Goal: Information Seeking & Learning: Learn about a topic

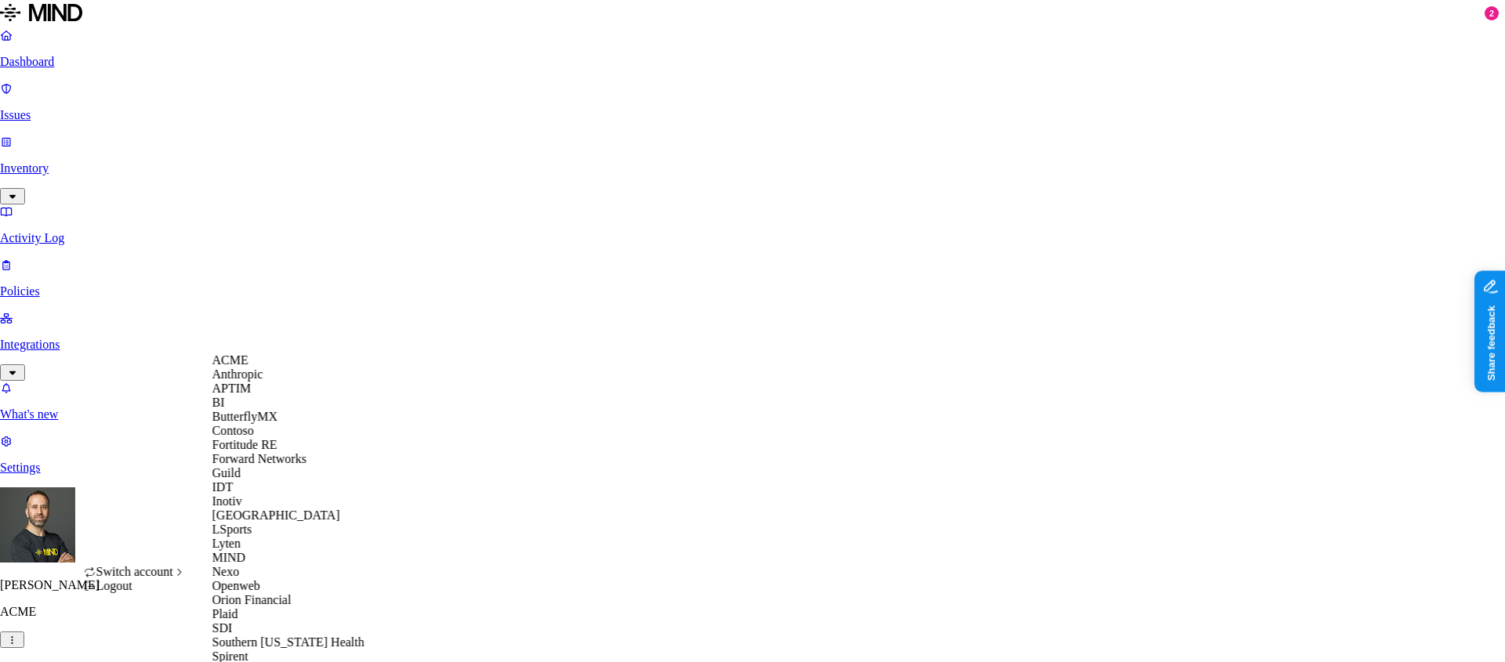
scroll to position [495, 0]
click at [261, 636] on span "Southern [US_STATE] Health" at bounding box center [288, 642] width 152 height 13
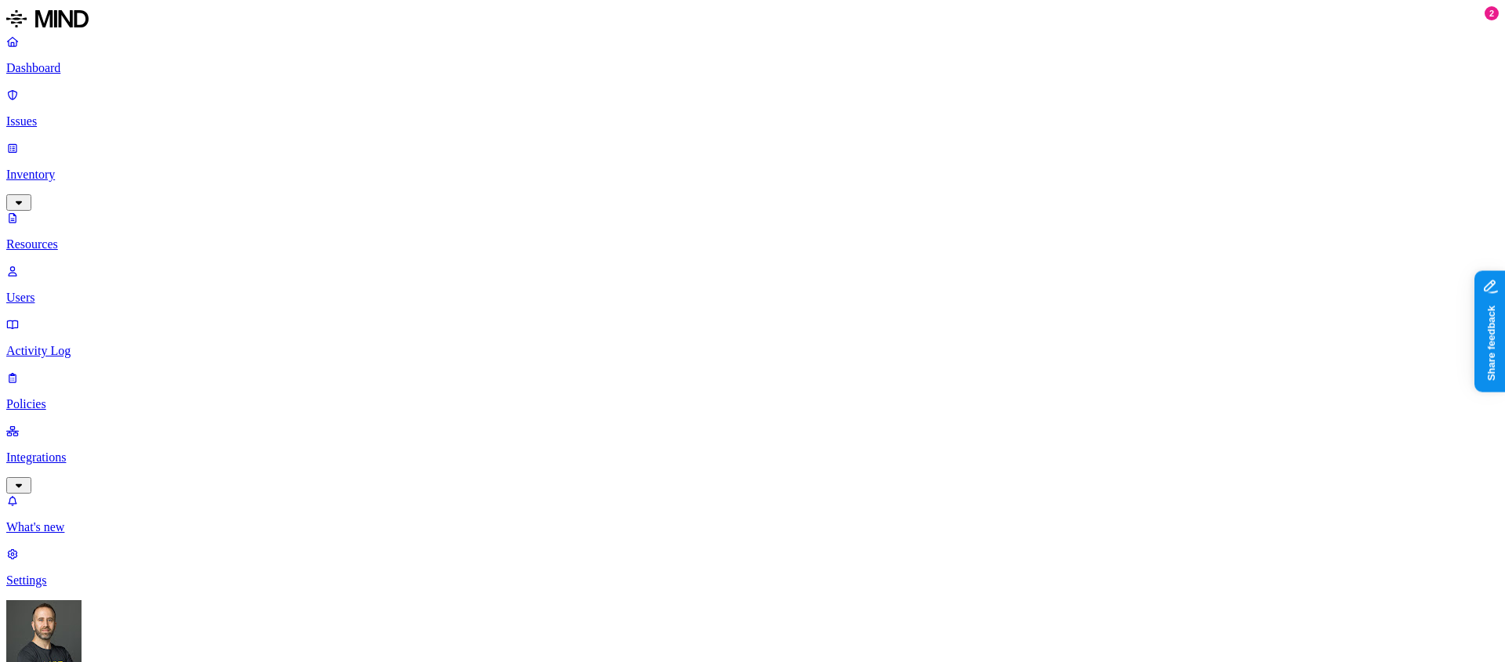
scroll to position [38, 0]
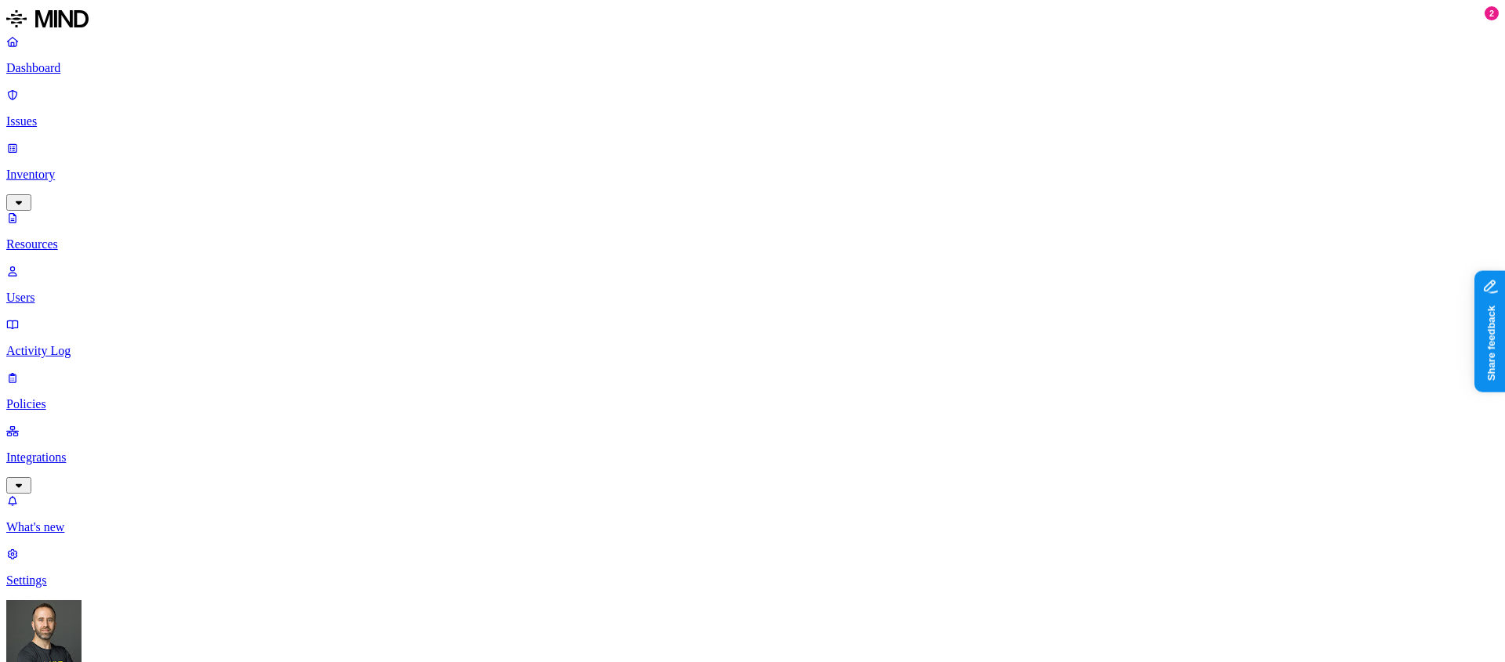
scroll to position [31, 0]
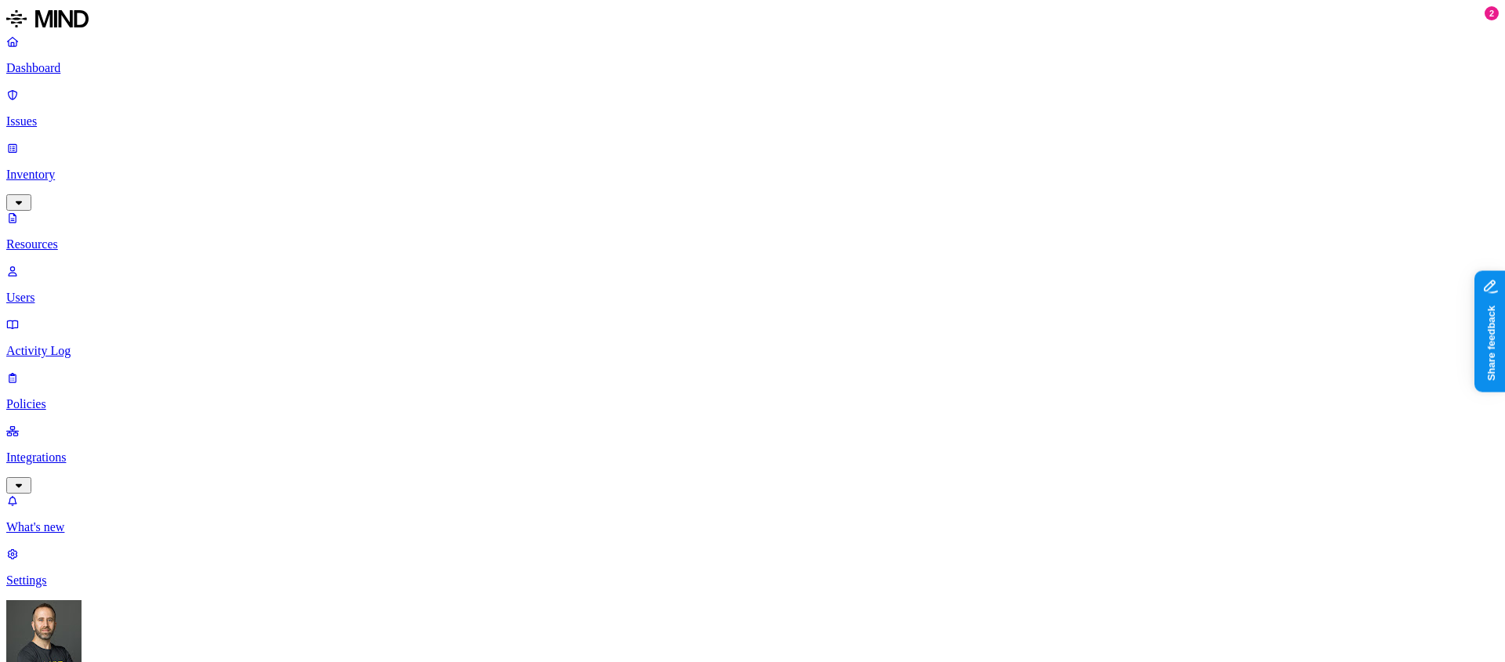
scroll to position [256, 0]
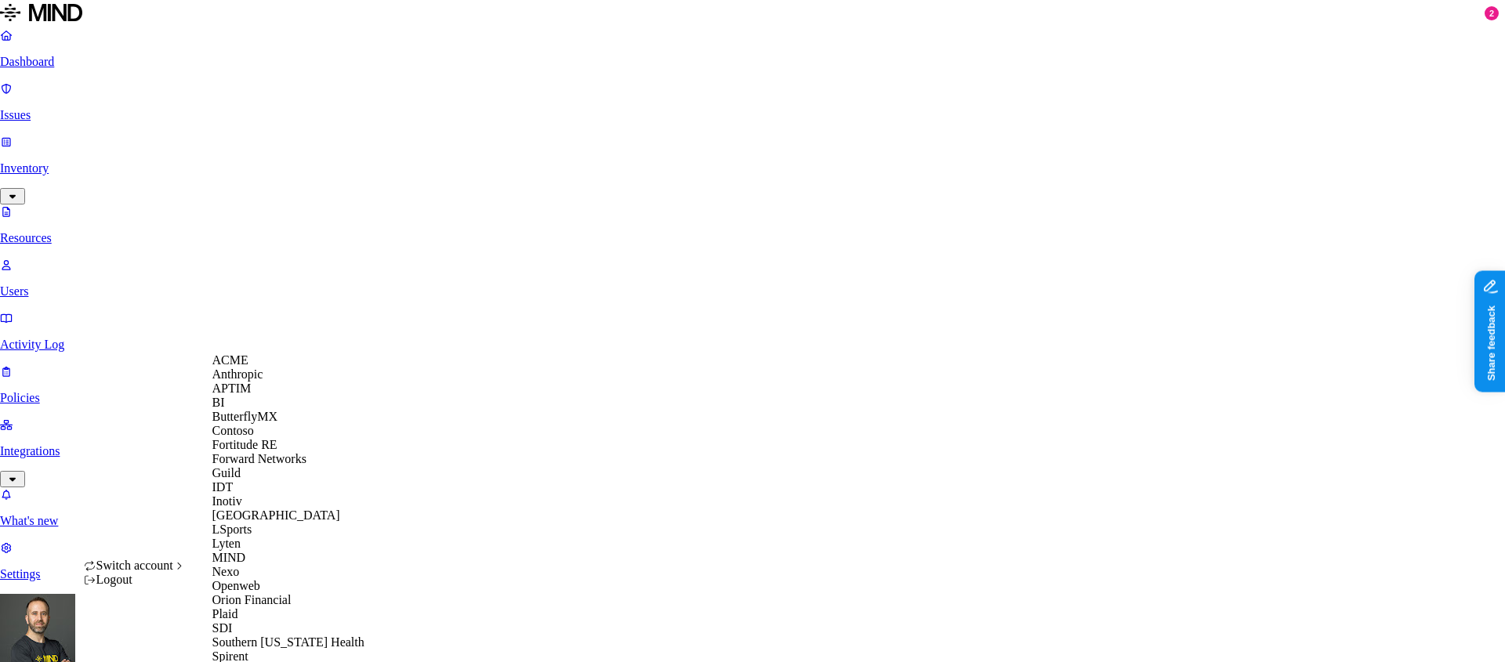
click at [245, 367] on span "ACME" at bounding box center [230, 359] width 36 height 13
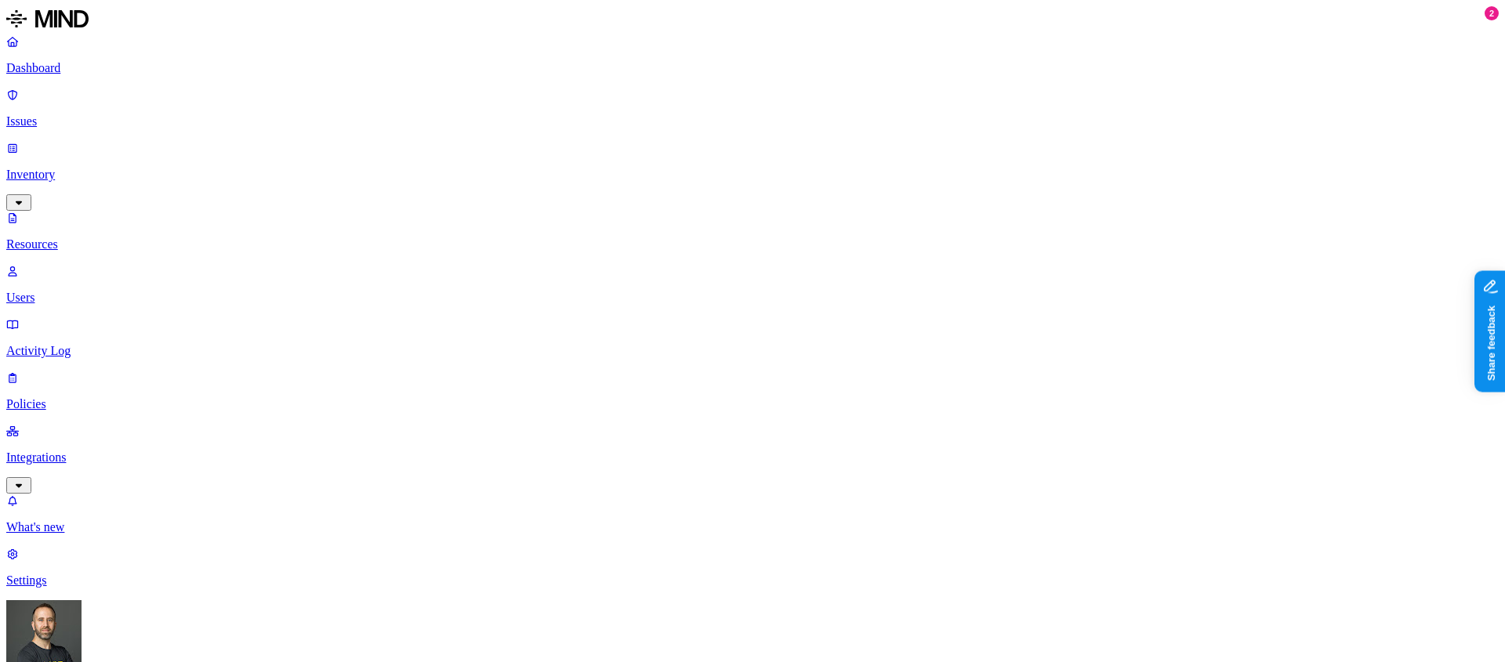
click at [60, 397] on p "Policies" at bounding box center [752, 404] width 1492 height 14
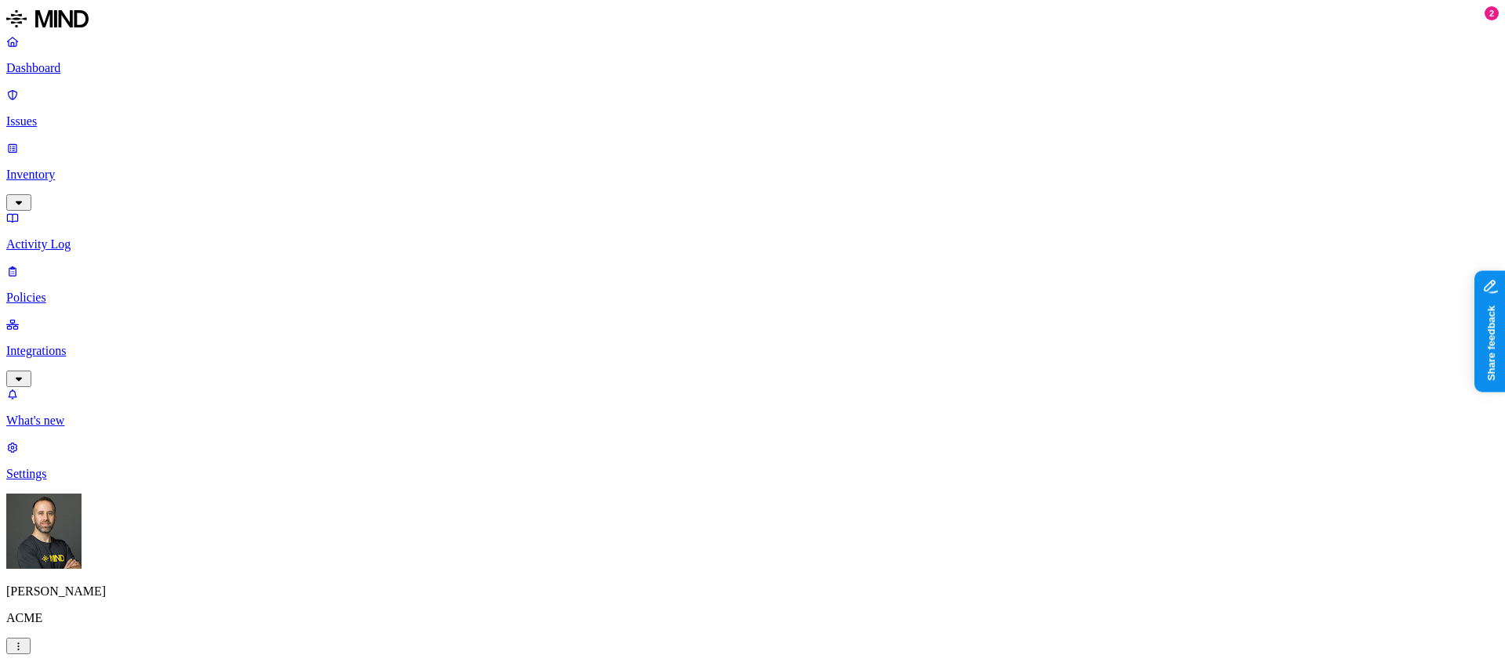
click at [82, 291] on p "Policies" at bounding box center [752, 298] width 1492 height 14
click at [379, 140] on span "Endpoint" at bounding box center [380, 143] width 46 height 13
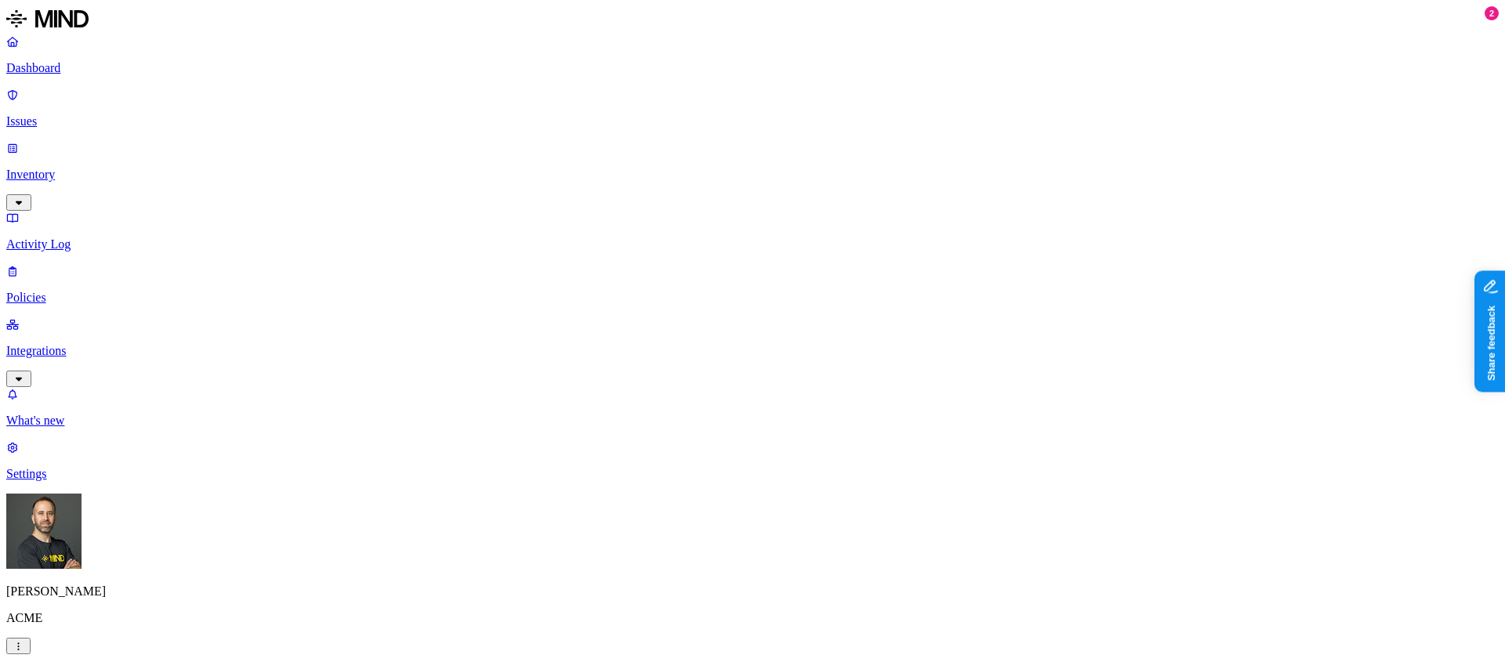
click at [153, 67] on p "Dashboard" at bounding box center [752, 68] width 1492 height 14
click at [96, 168] on p "Inventory" at bounding box center [752, 175] width 1492 height 14
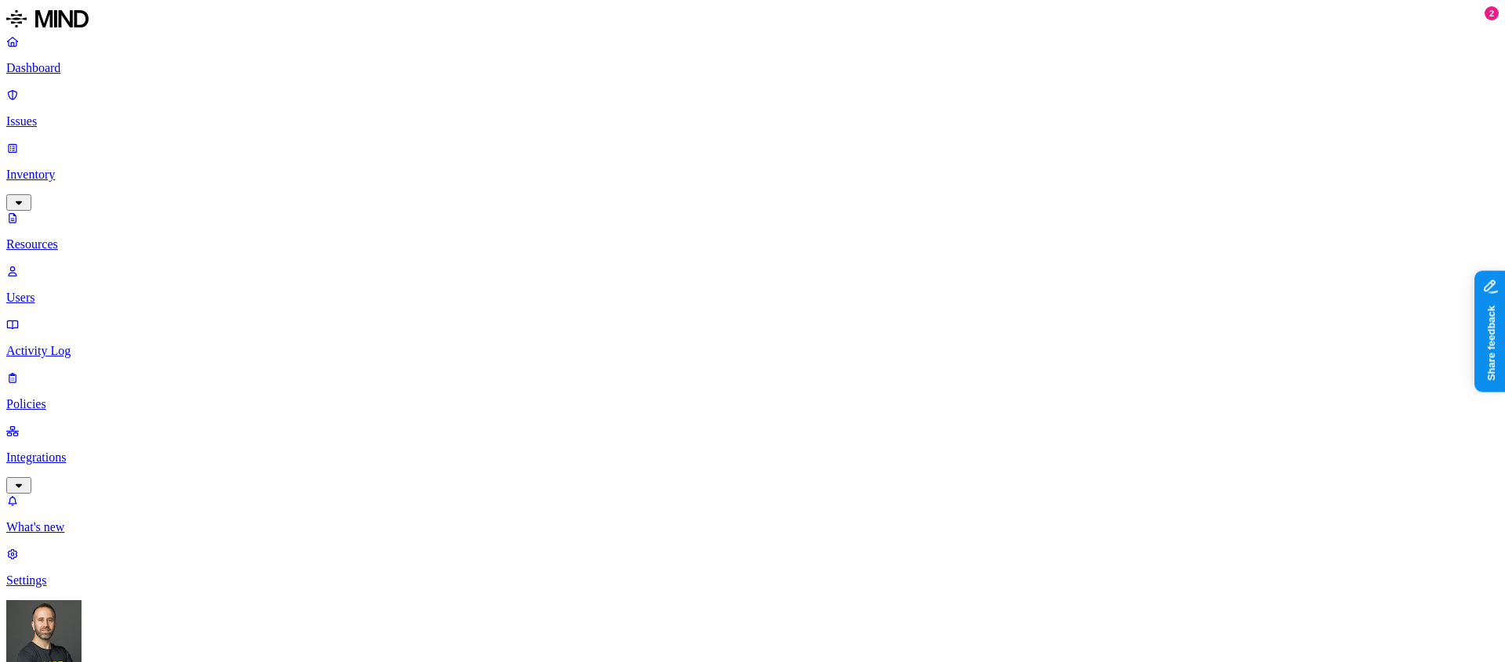
click at [63, 74] on p "Dashboard" at bounding box center [752, 68] width 1492 height 14
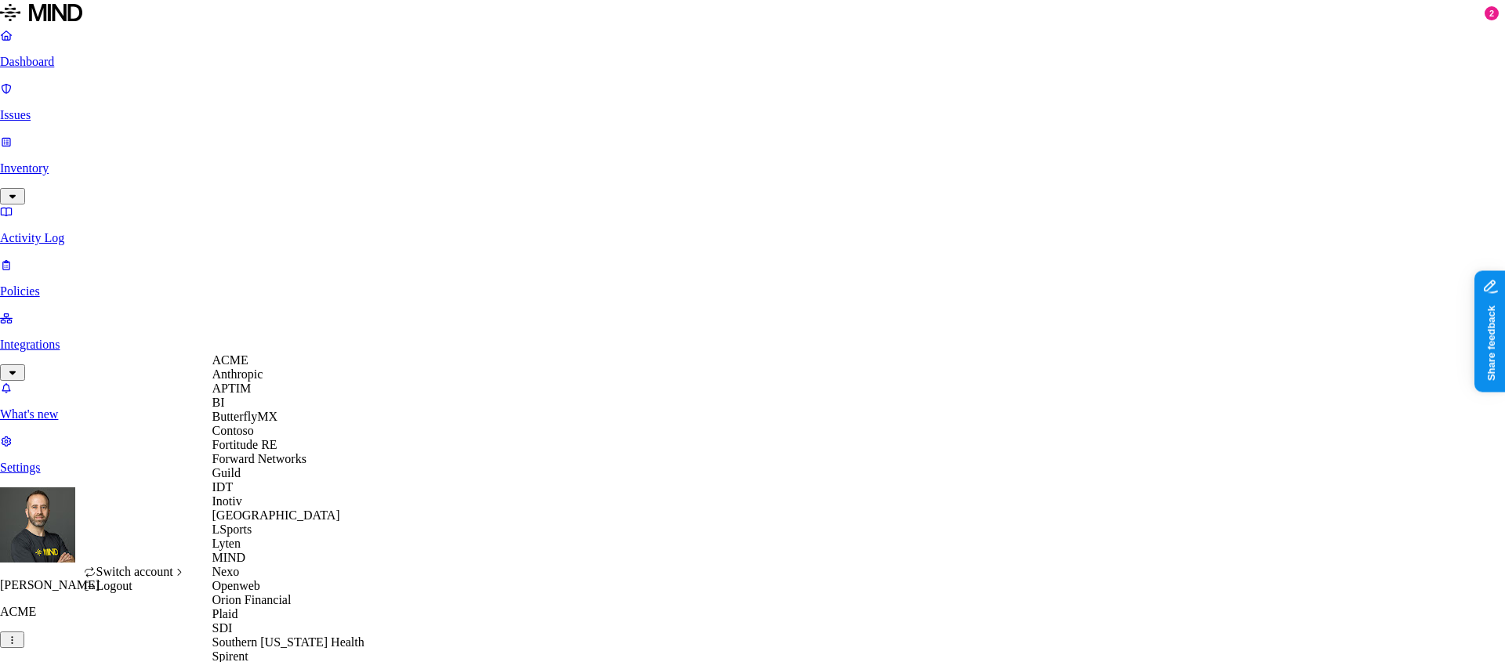
scroll to position [495, 0]
click at [269, 636] on span "Southern [US_STATE] Health" at bounding box center [288, 642] width 152 height 13
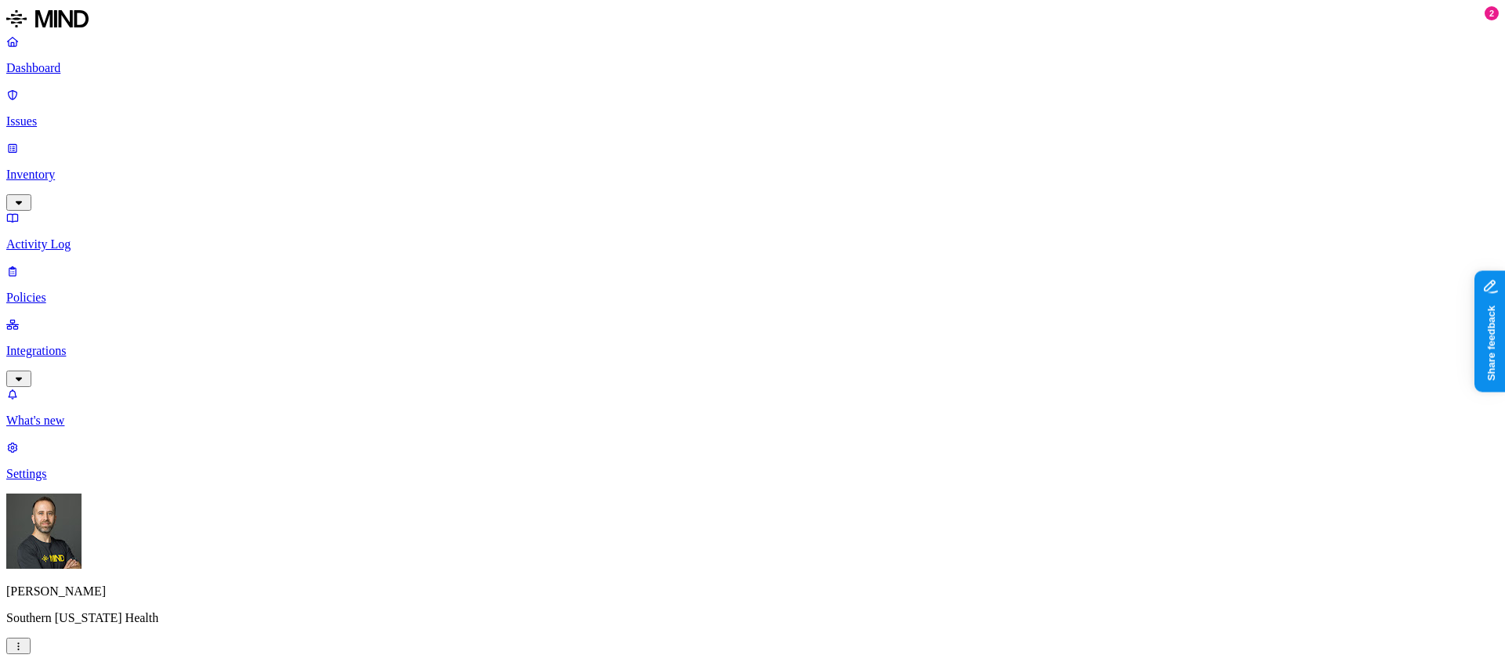
click at [121, 168] on p "Inventory" at bounding box center [752, 175] width 1492 height 14
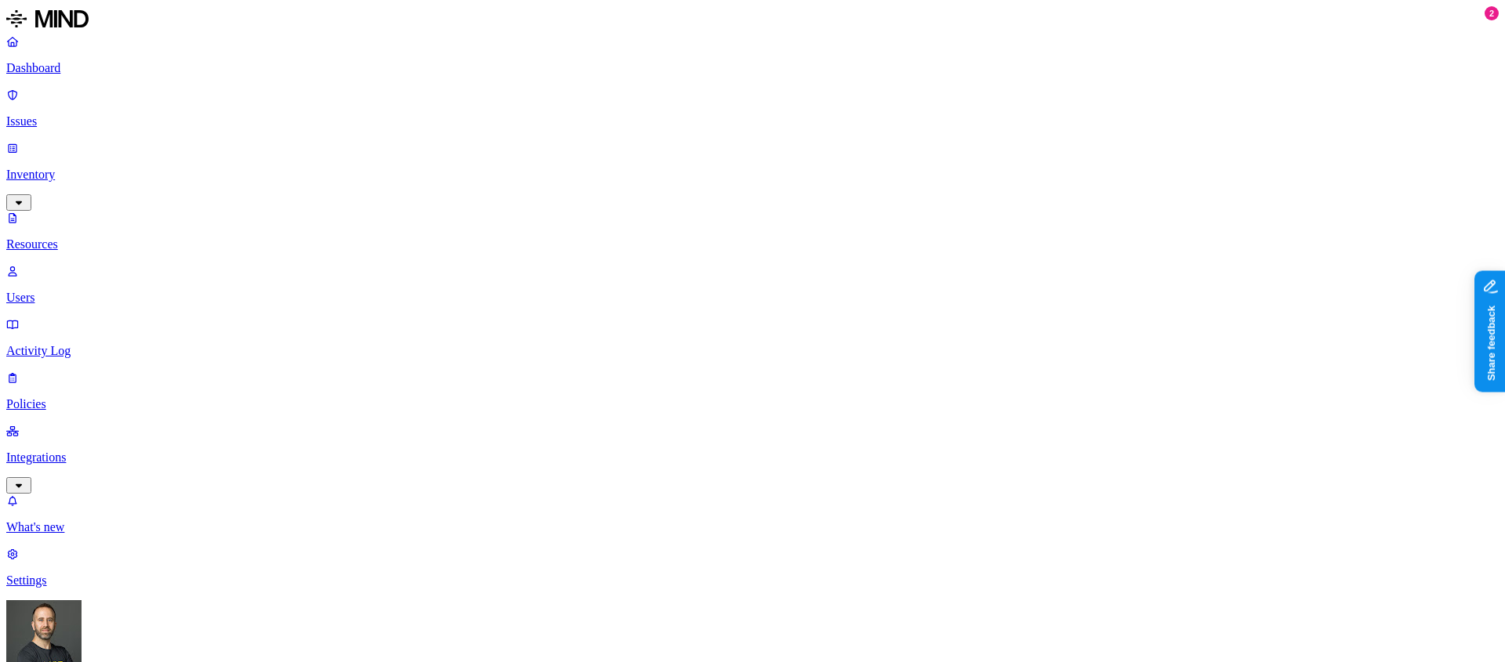
click at [90, 66] on p "Dashboard" at bounding box center [752, 68] width 1492 height 14
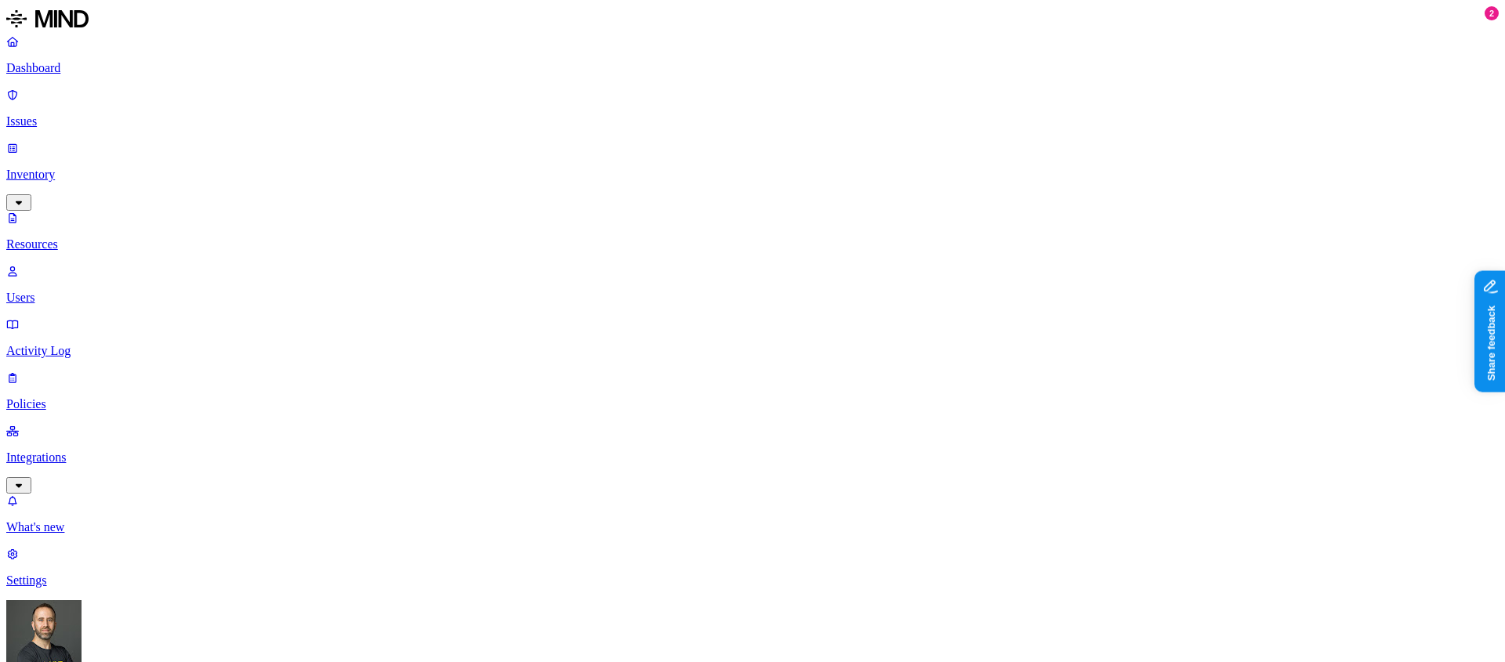
scroll to position [430, 0]
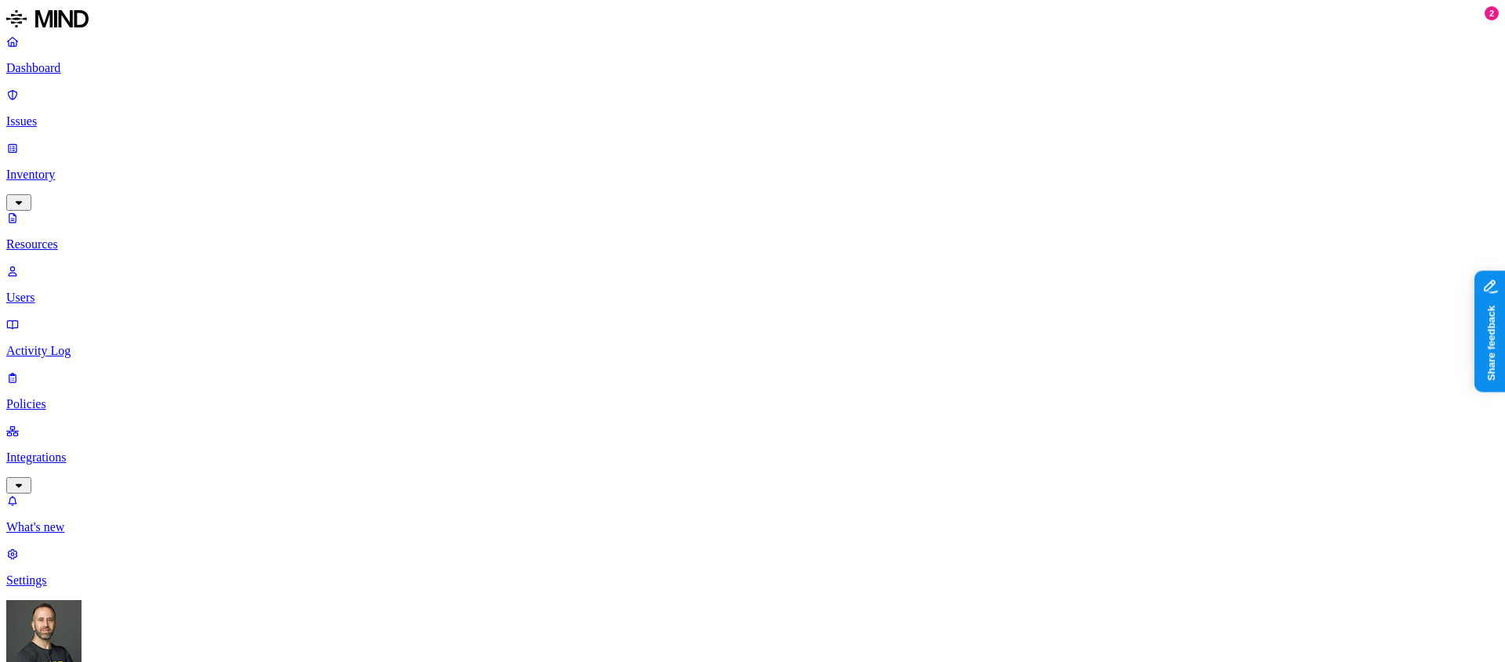
scroll to position [45, 0]
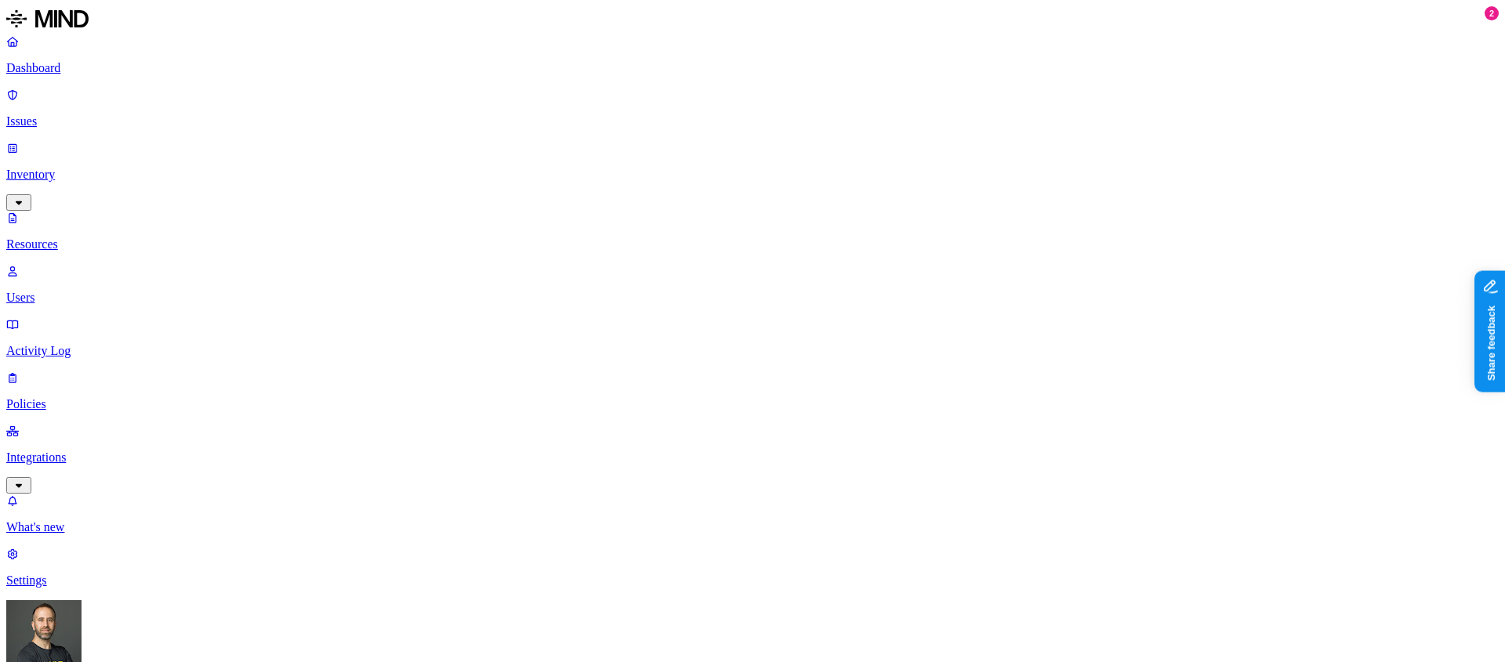
click at [809, 191] on button "button" at bounding box center [815, 190] width 13 height 5
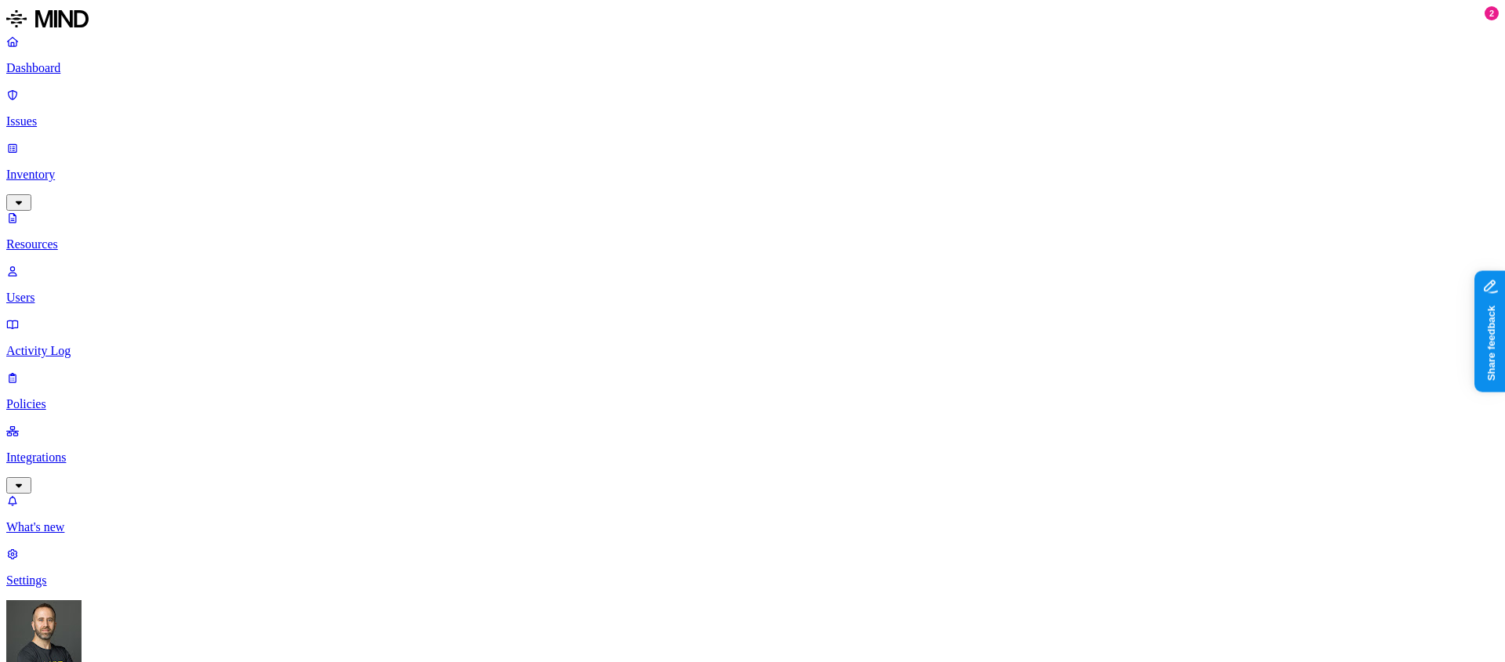
scroll to position [293, 0]
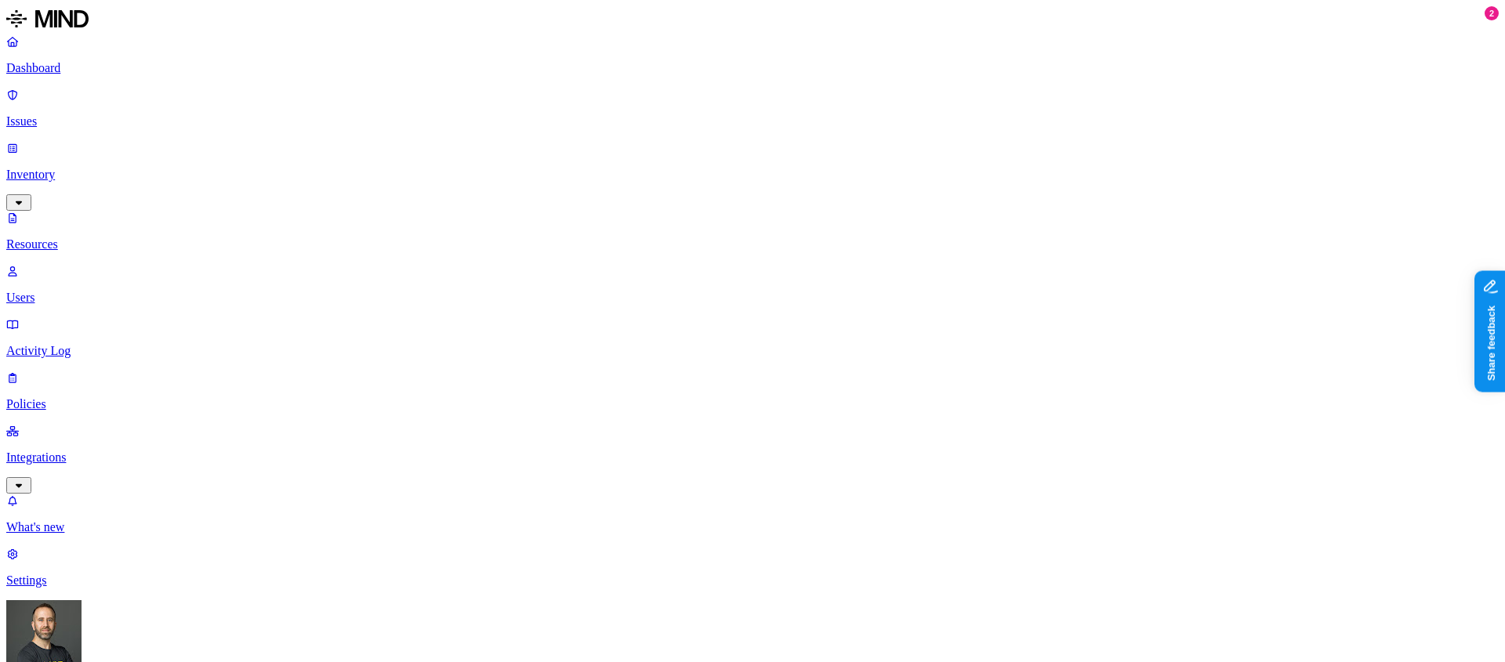
scroll to position [201, 0]
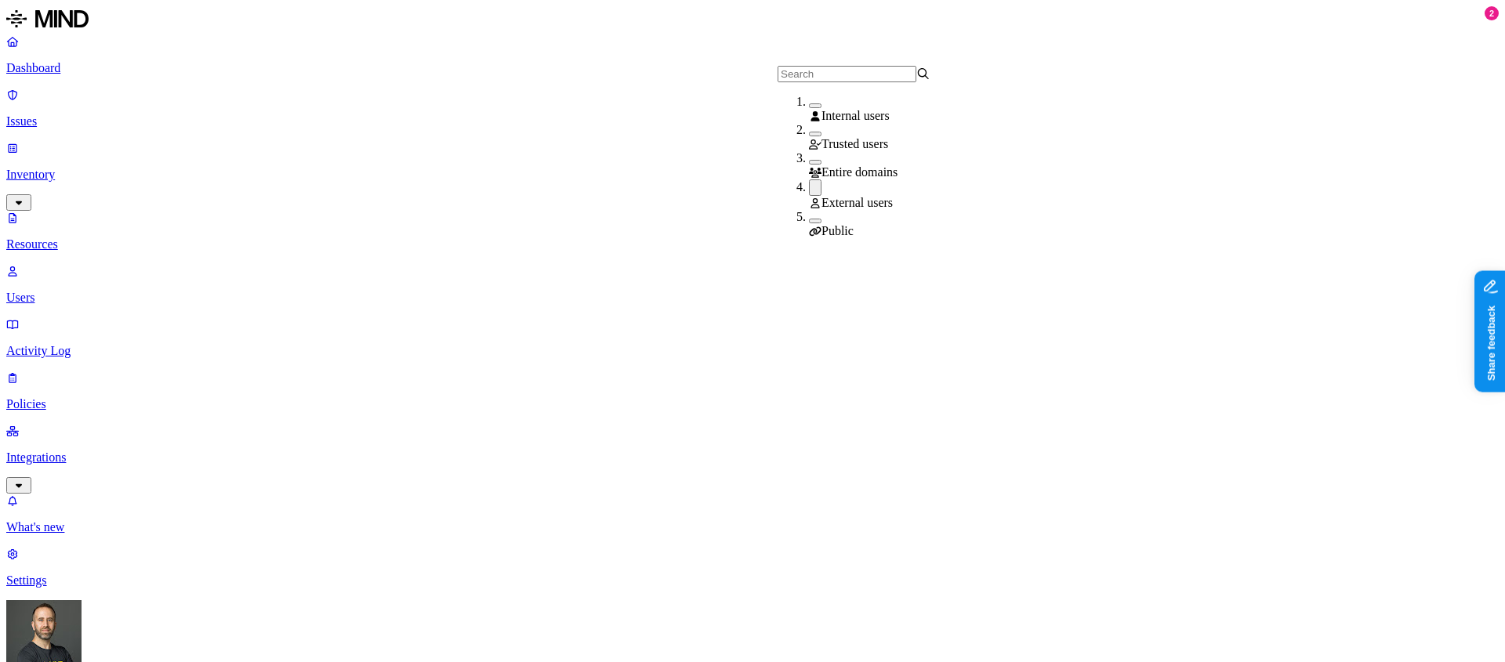
click at [809, 219] on button "button" at bounding box center [815, 221] width 13 height 5
click at [809, 190] on button "button" at bounding box center [815, 187] width 13 height 16
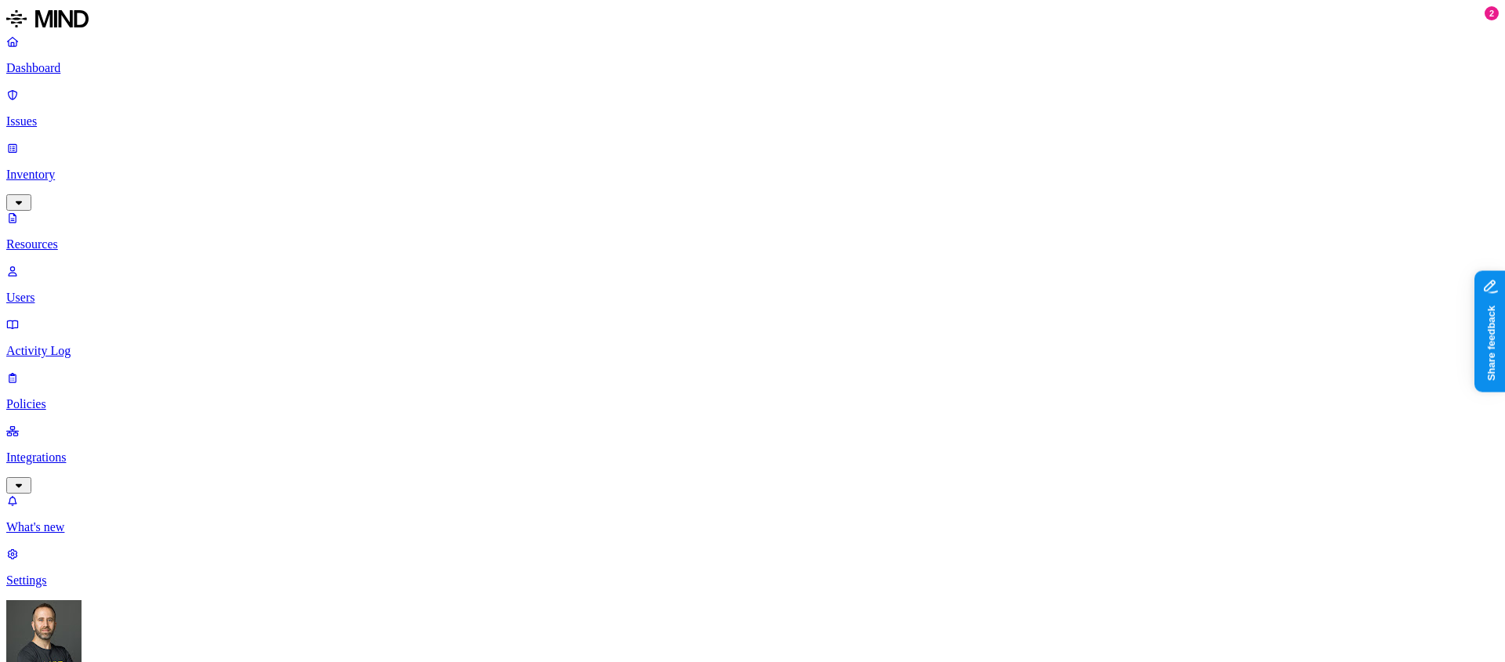
scroll to position [93, 0]
click at [97, 67] on p "Dashboard" at bounding box center [752, 68] width 1492 height 14
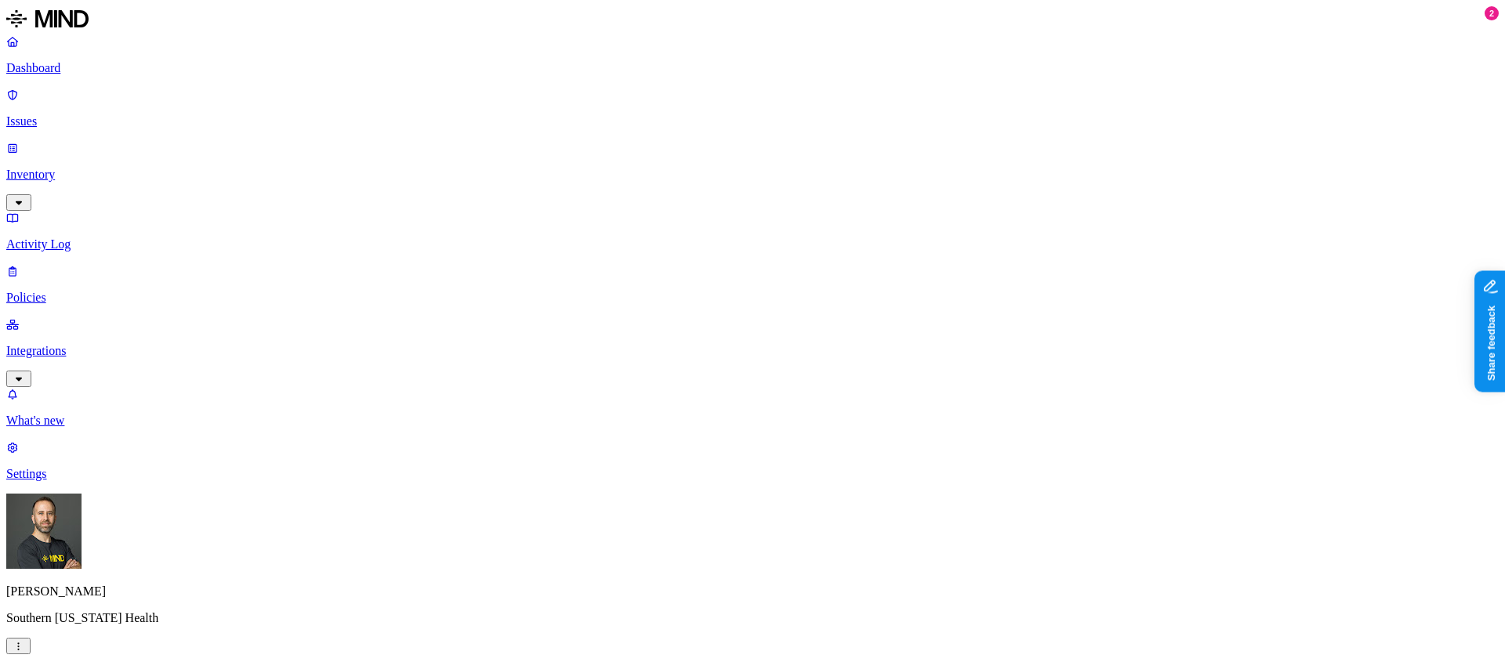
click at [111, 59] on link "Dashboard" at bounding box center [752, 54] width 1492 height 41
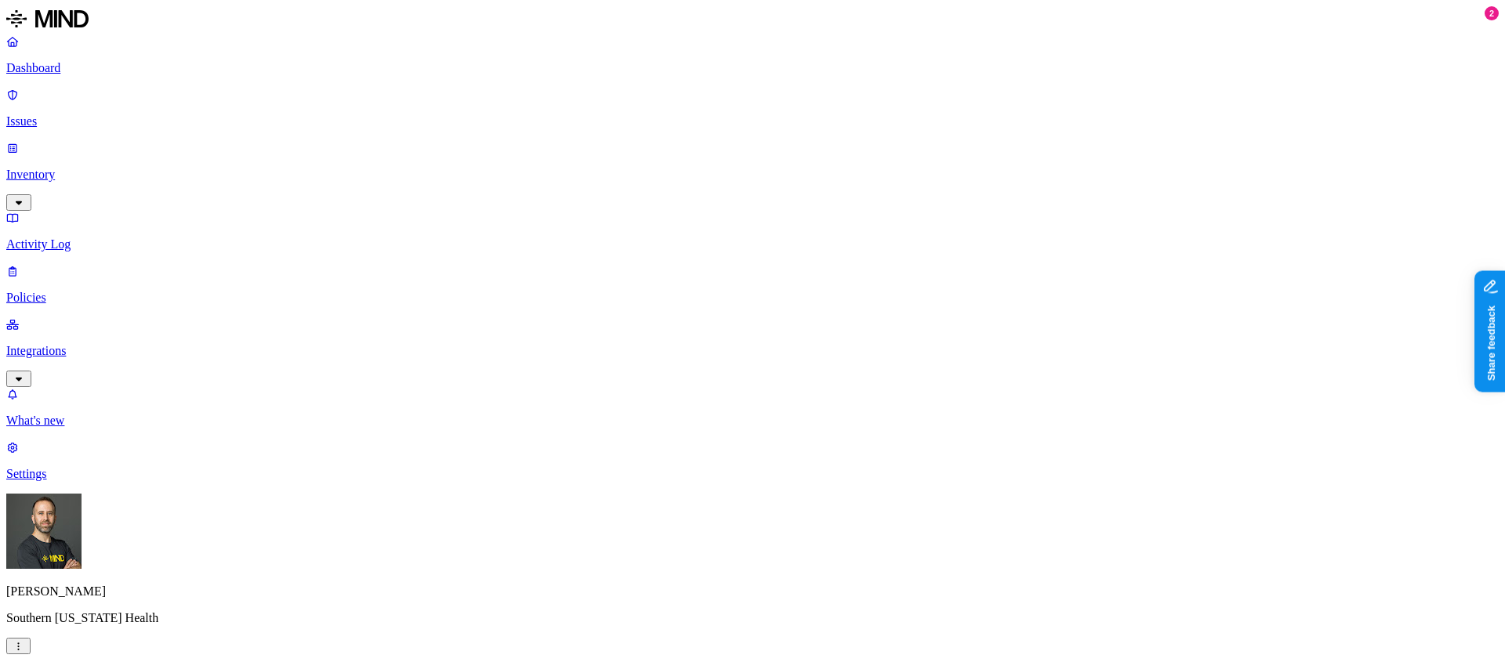
click at [81, 344] on p "Integrations" at bounding box center [752, 351] width 1492 height 14
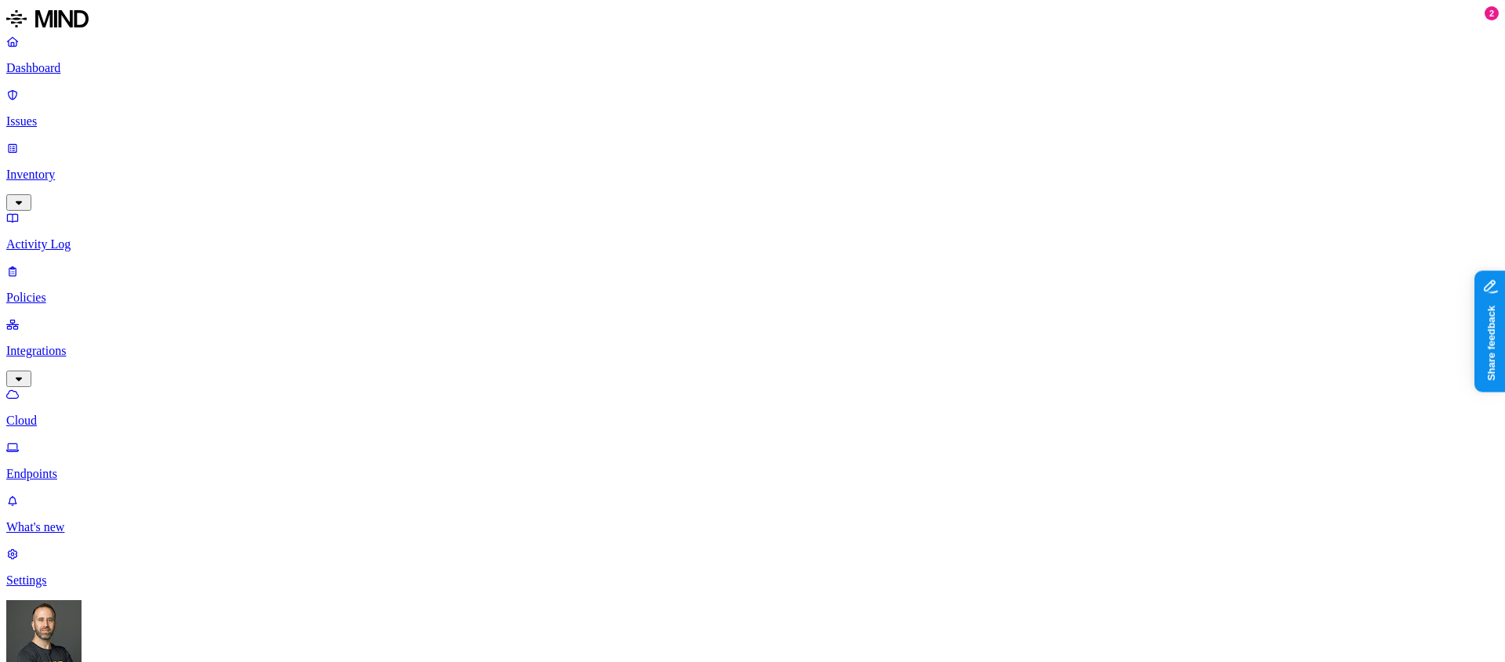
click at [75, 467] on p "Endpoints" at bounding box center [752, 474] width 1492 height 14
click at [82, 83] on div "Dashboard Issues Inventory Activity Log Policies Integrations Cloud Endpoints" at bounding box center [752, 257] width 1492 height 447
click at [77, 65] on p "Dashboard" at bounding box center [752, 68] width 1492 height 14
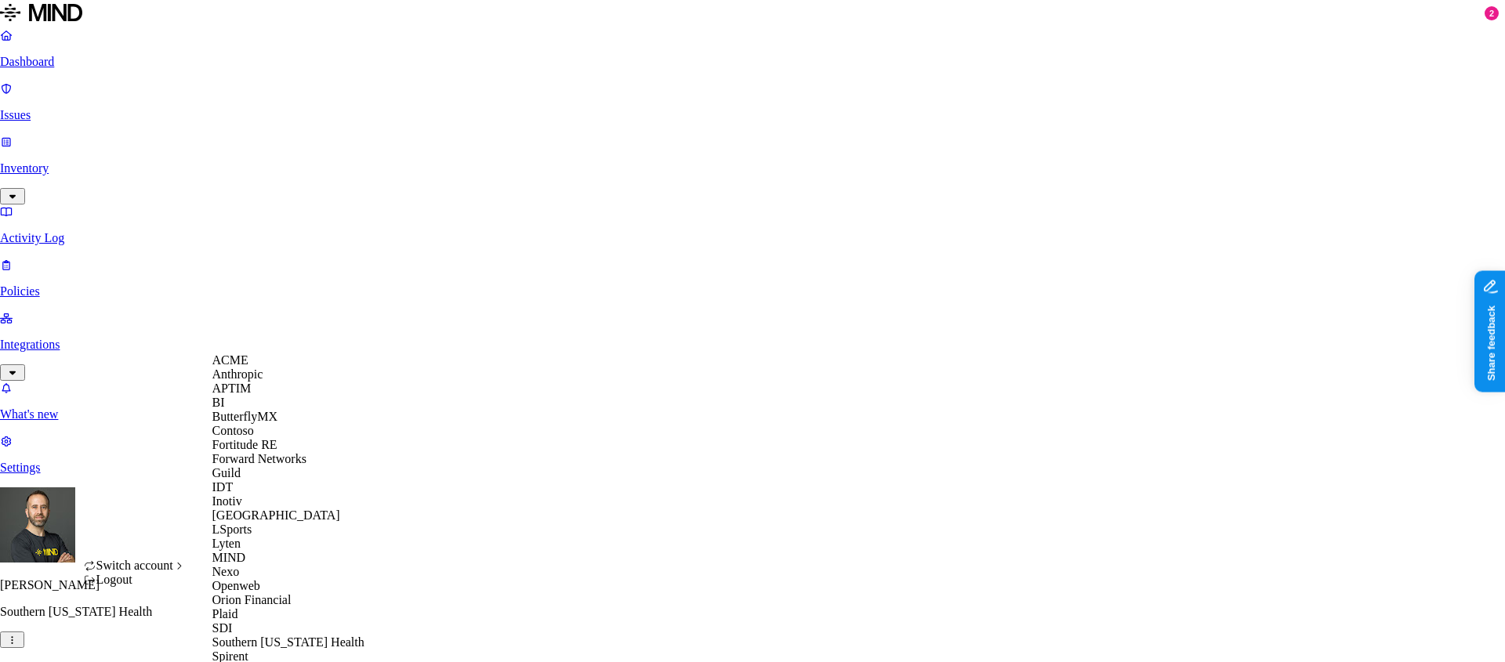
click at [273, 396] on div "APTIM" at bounding box center [288, 389] width 152 height 14
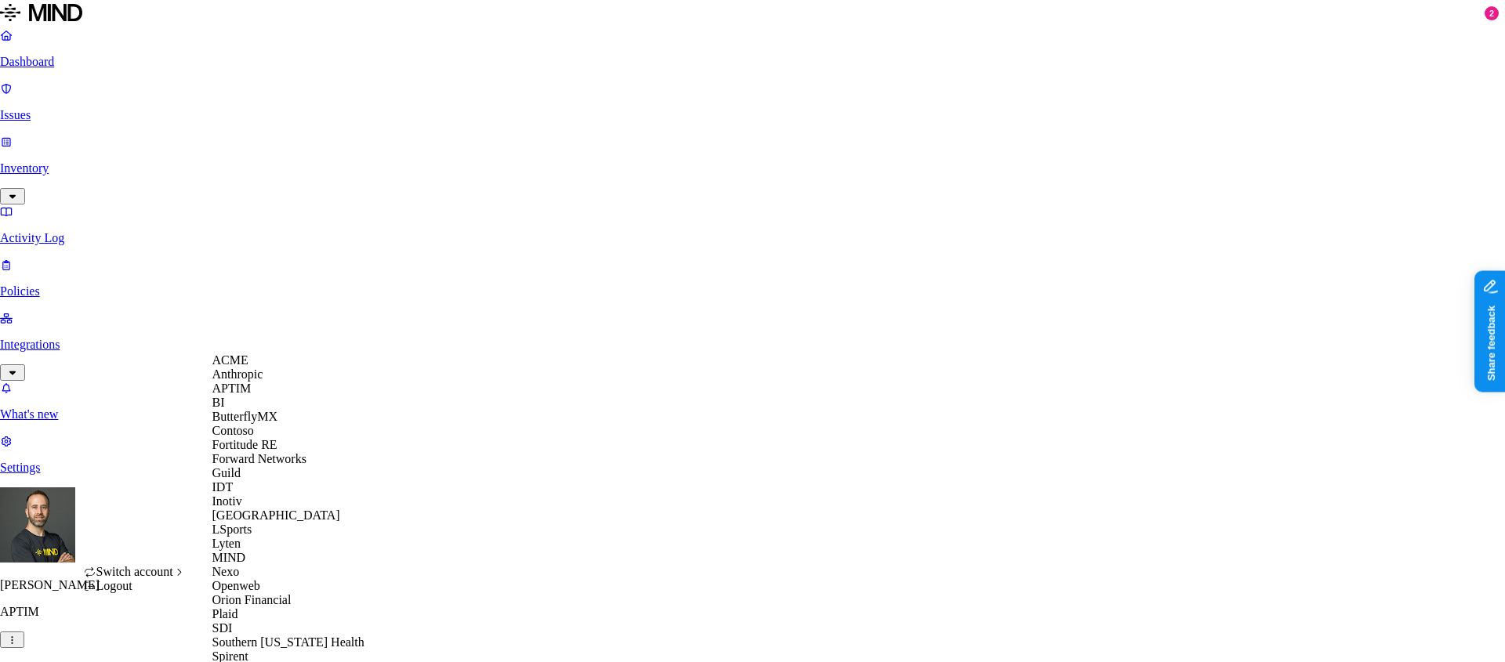
scroll to position [495, 0]
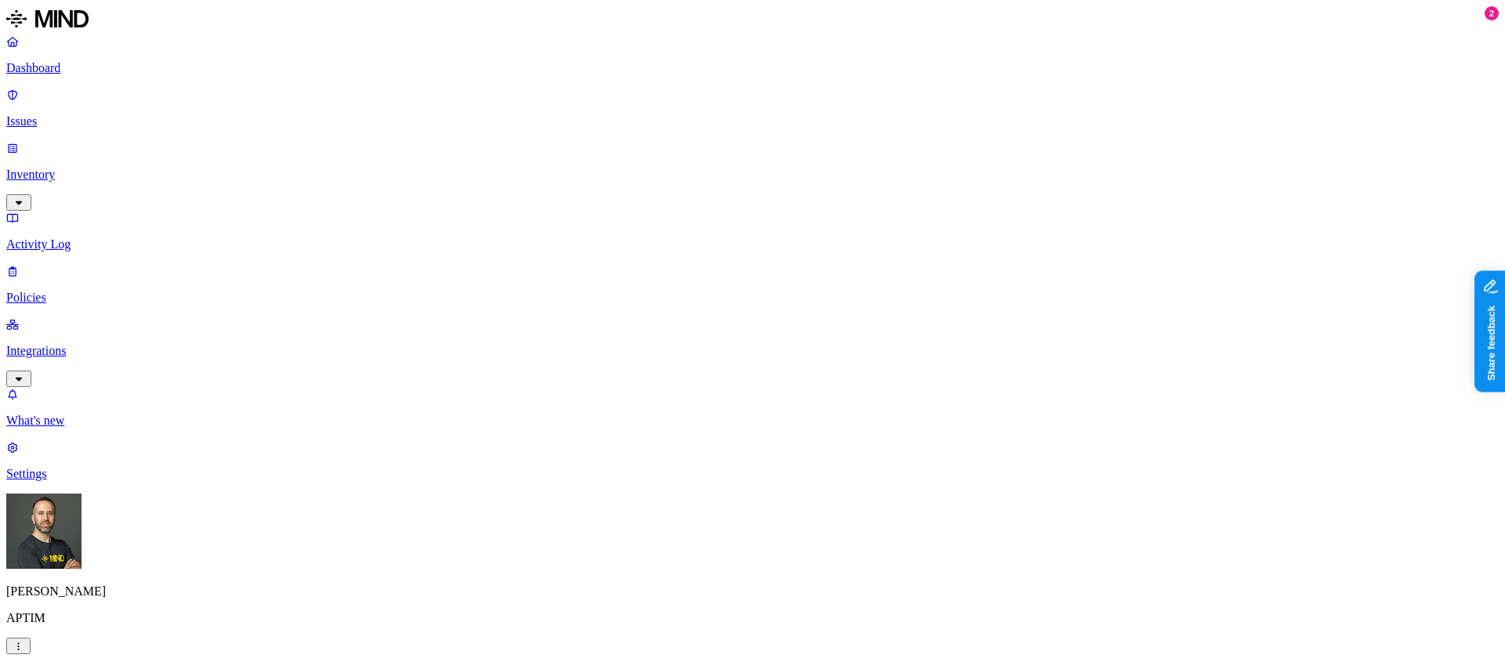
click at [71, 168] on p "Inventory" at bounding box center [752, 175] width 1492 height 14
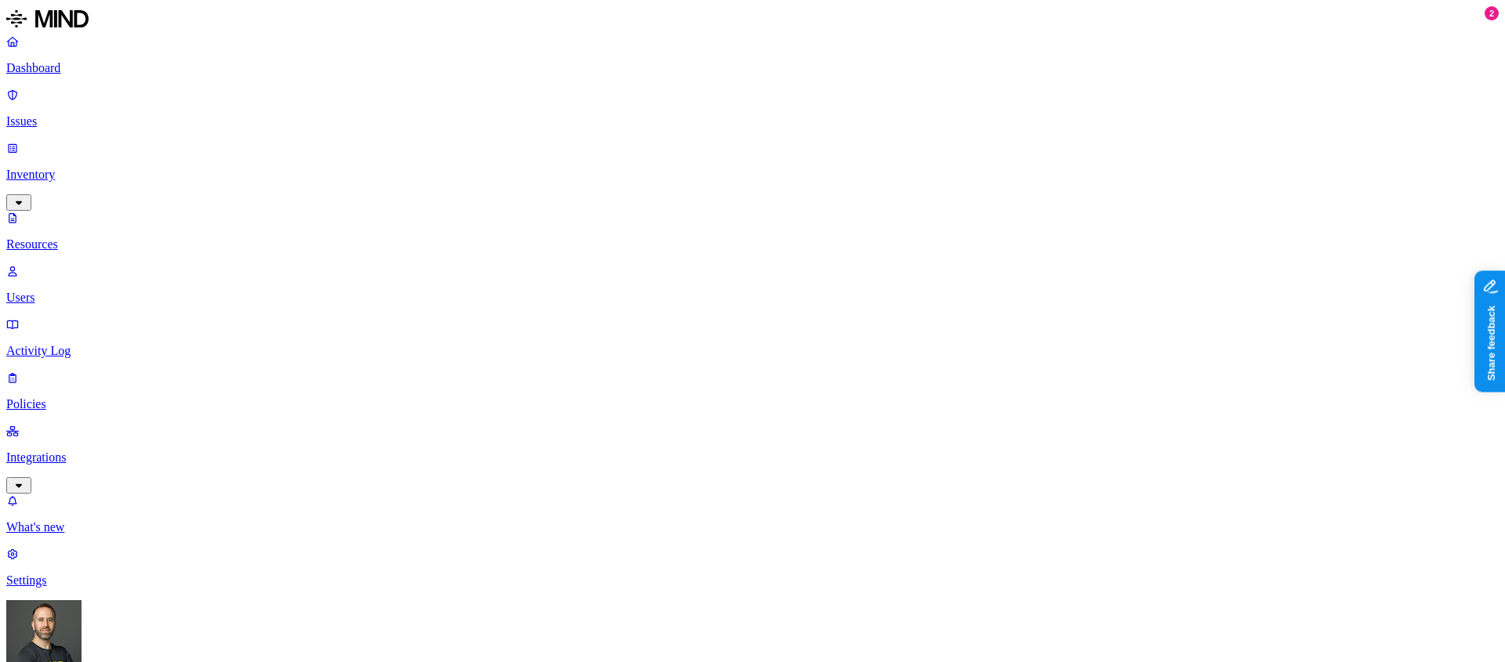
click at [703, 108] on button "button" at bounding box center [709, 105] width 13 height 5
click at [703, 125] on button "button" at bounding box center [709, 122] width 13 height 5
click at [703, 141] on button "button" at bounding box center [709, 138] width 13 height 5
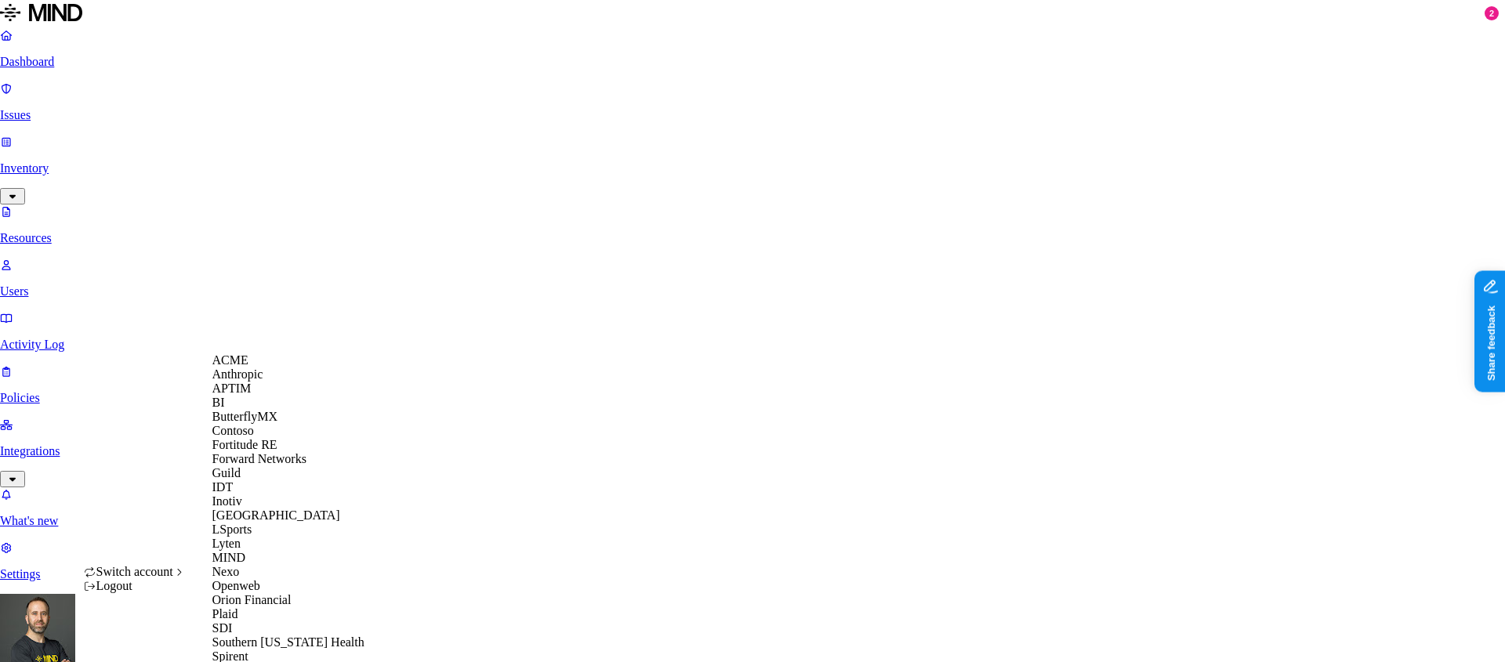
scroll to position [495, 0]
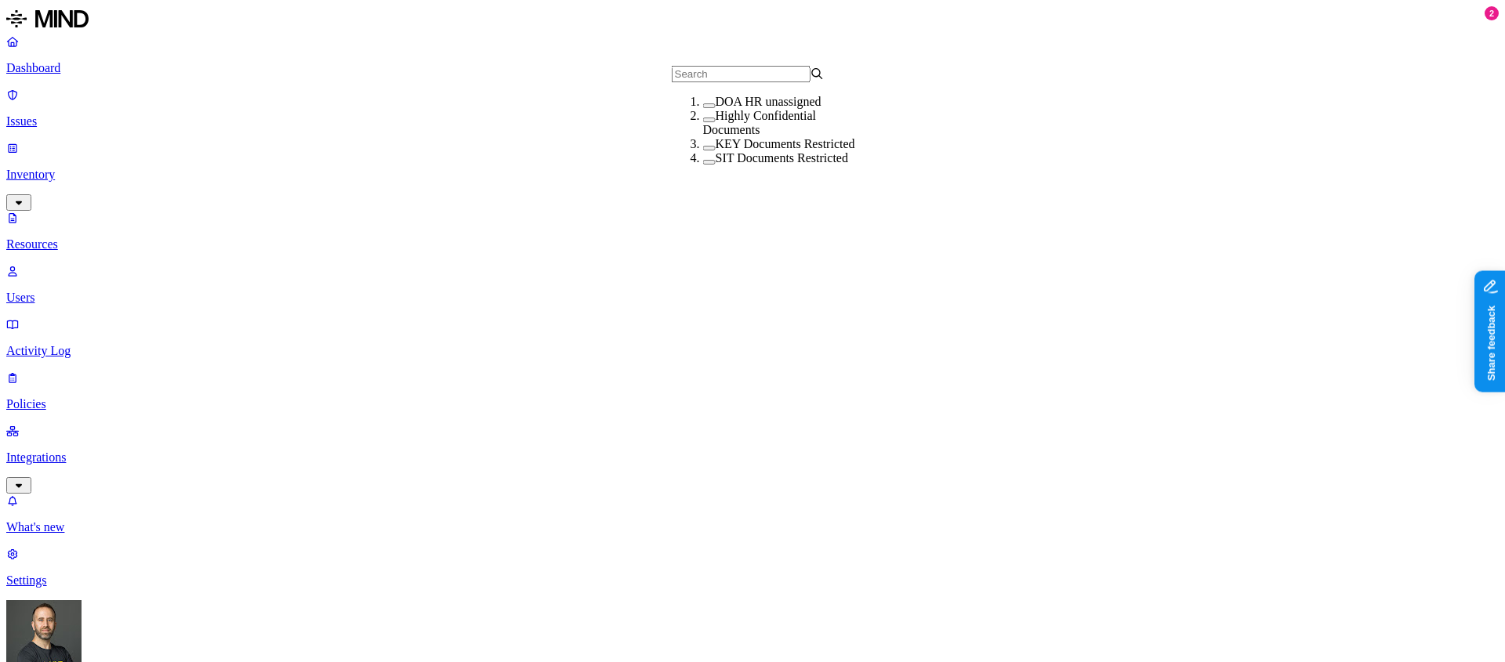
click at [703, 165] on button "button" at bounding box center [709, 162] width 13 height 5
click at [703, 168] on button "button" at bounding box center [709, 159] width 13 height 16
click at [703, 150] on button "button" at bounding box center [709, 148] width 13 height 5
click at [703, 154] on button "button" at bounding box center [709, 145] width 13 height 16
click at [703, 122] on button "button" at bounding box center [709, 120] width 13 height 5
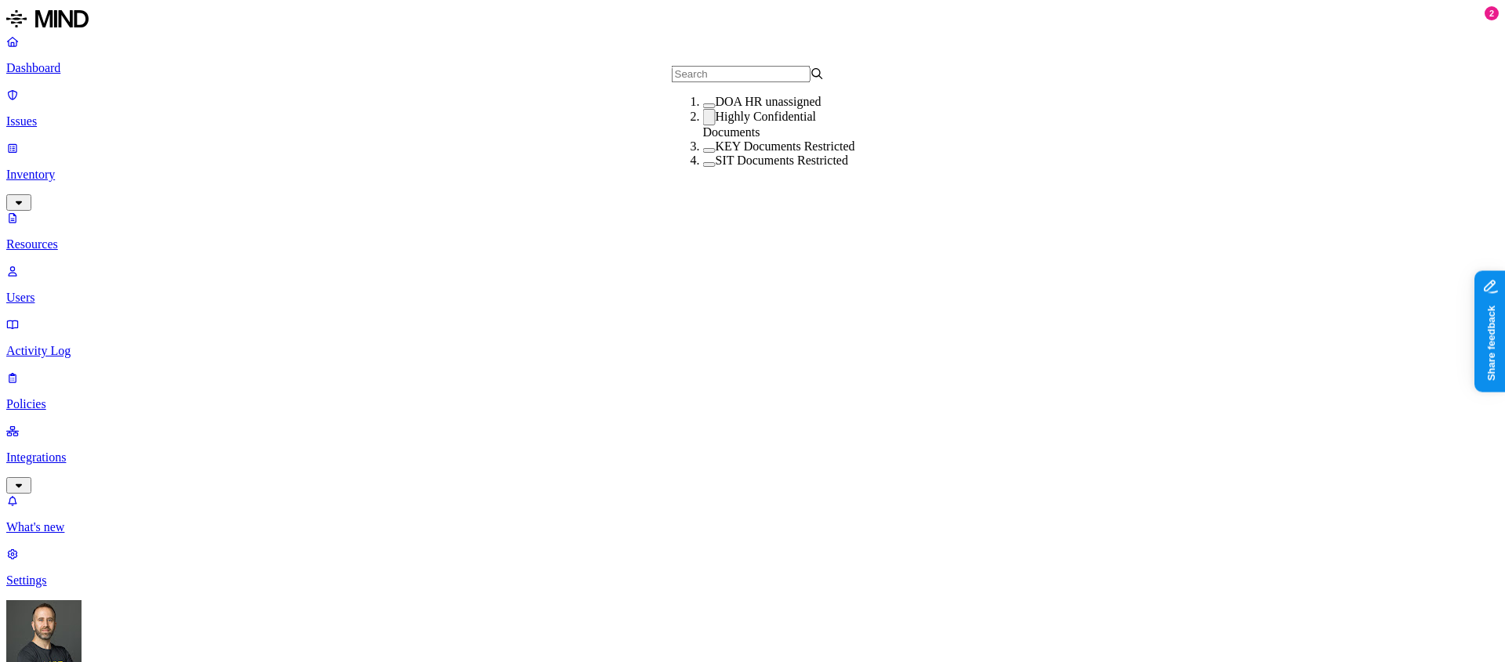
click at [703, 125] on button "button" at bounding box center [709, 117] width 13 height 16
click at [703, 108] on button "button" at bounding box center [709, 105] width 13 height 5
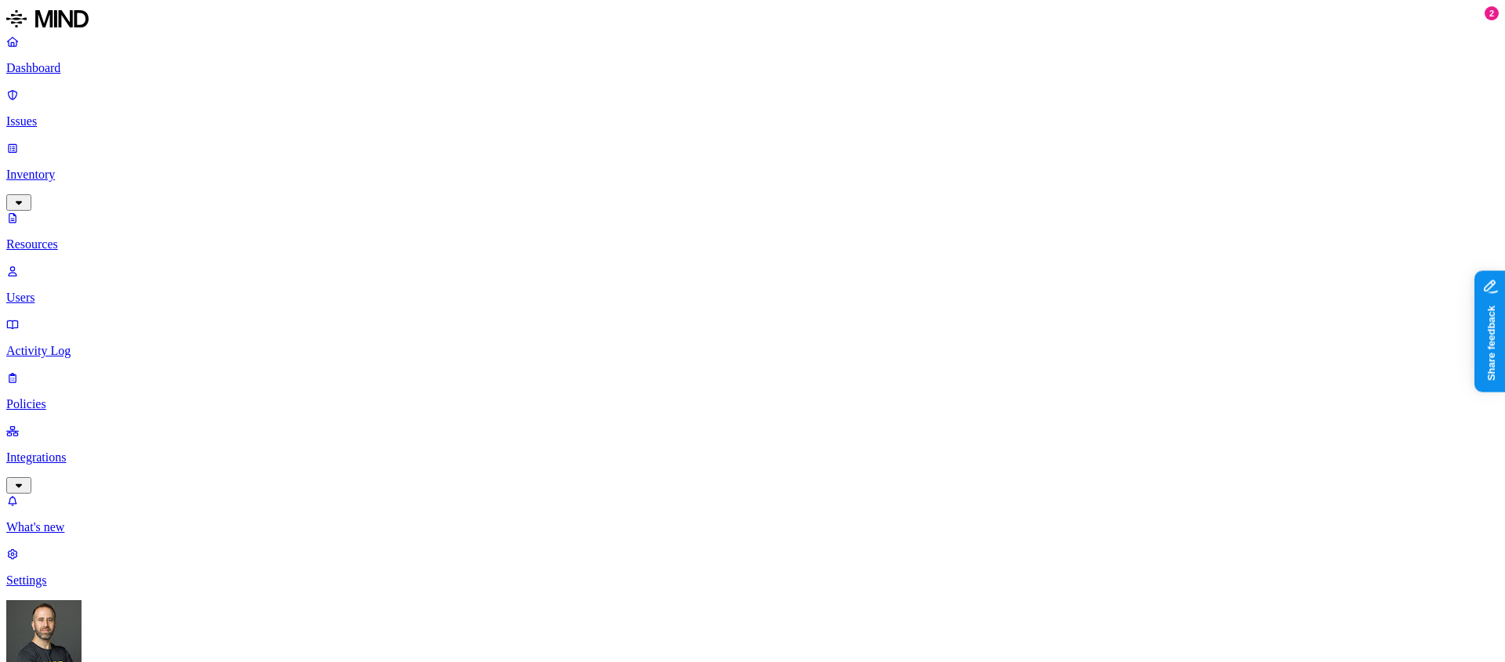
click at [853, 189] on button "button" at bounding box center [859, 190] width 13 height 5
click at [853, 219] on button "button" at bounding box center [859, 221] width 13 height 5
click at [853, 194] on button "button" at bounding box center [859, 187] width 13 height 16
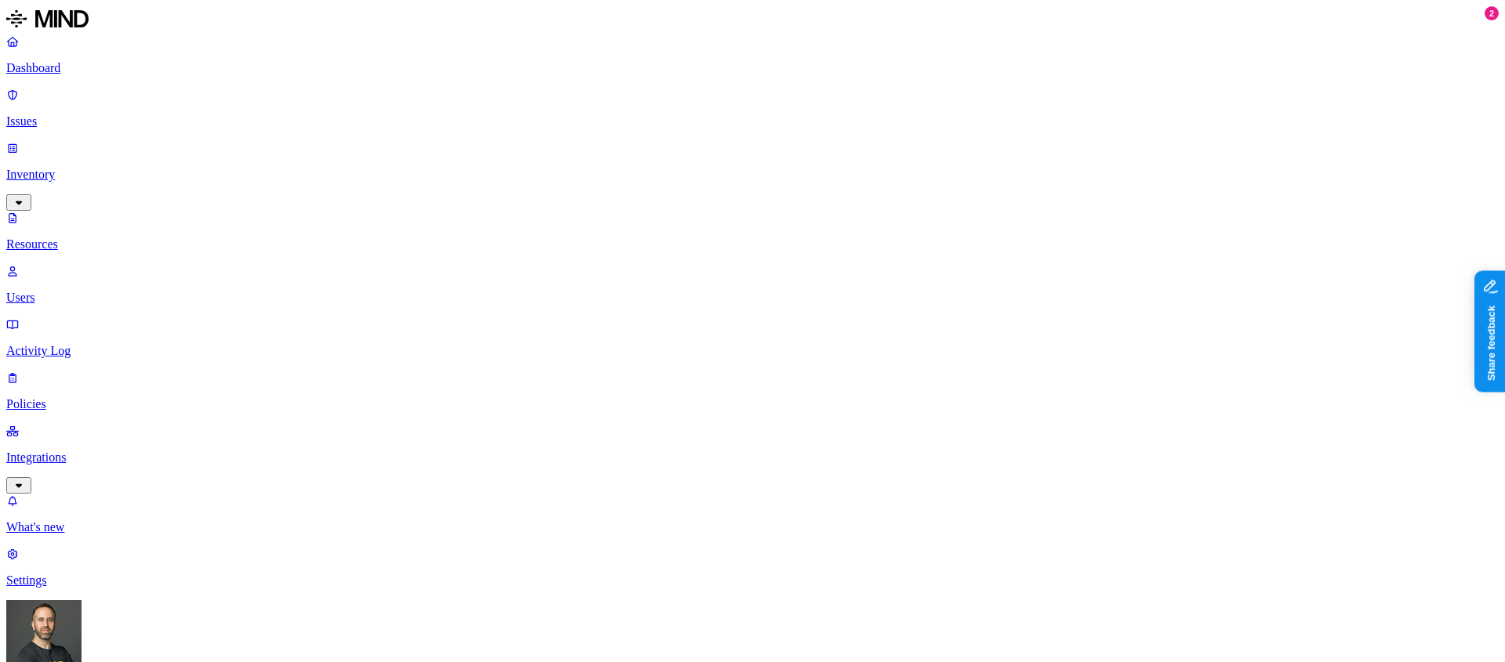
scroll to position [430, 0]
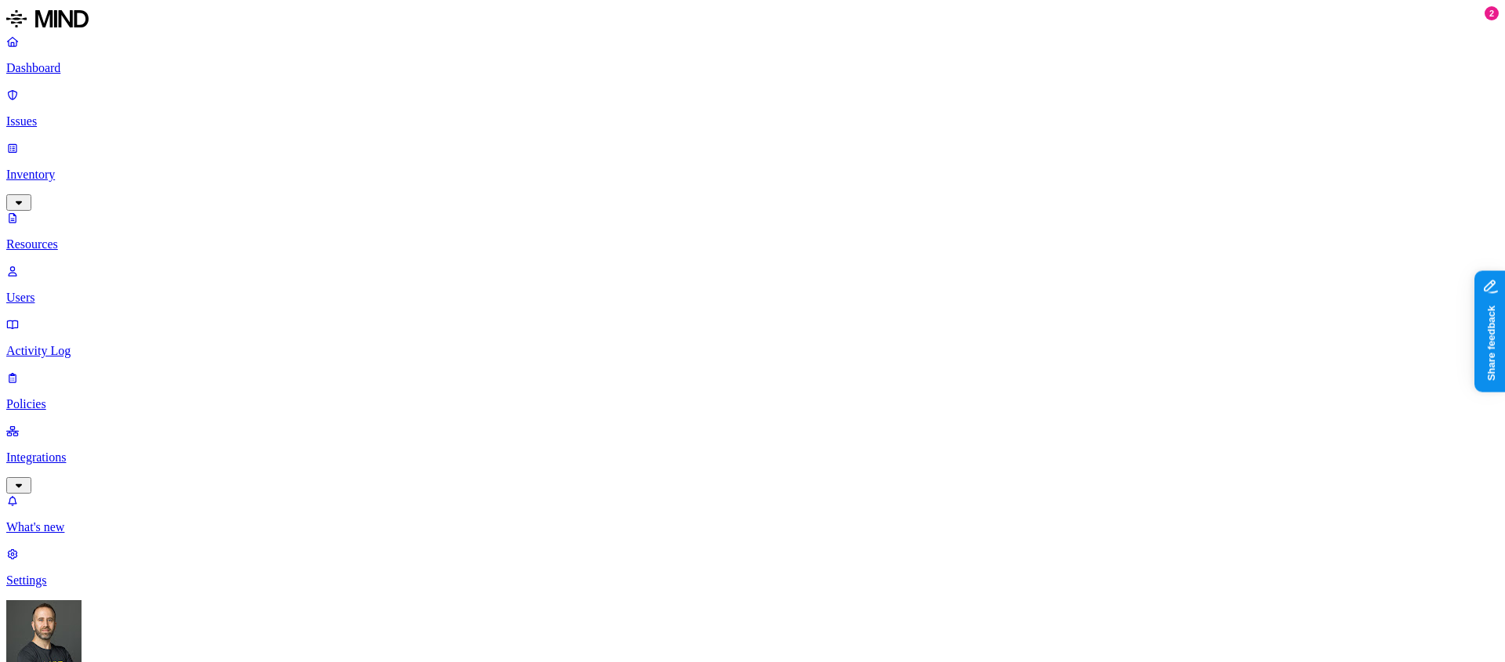
scroll to position [31, 0]
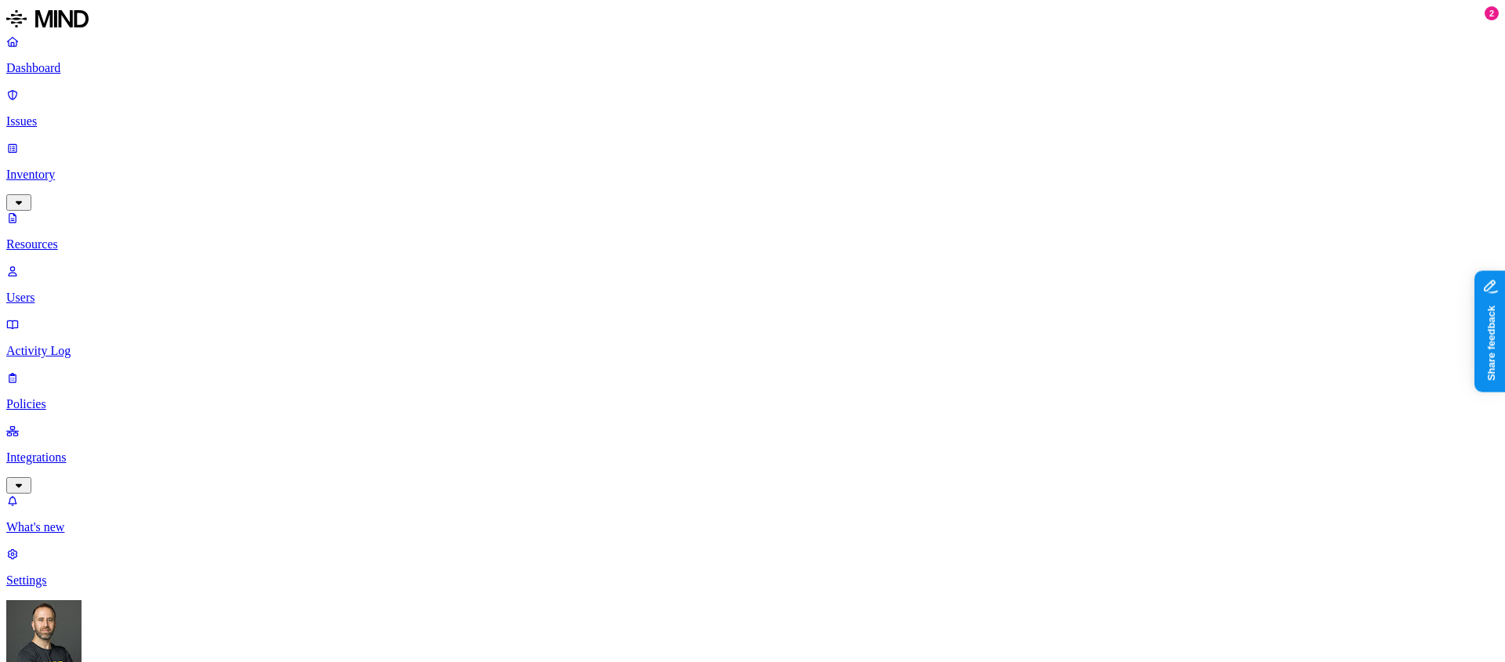
scroll to position [31, 0]
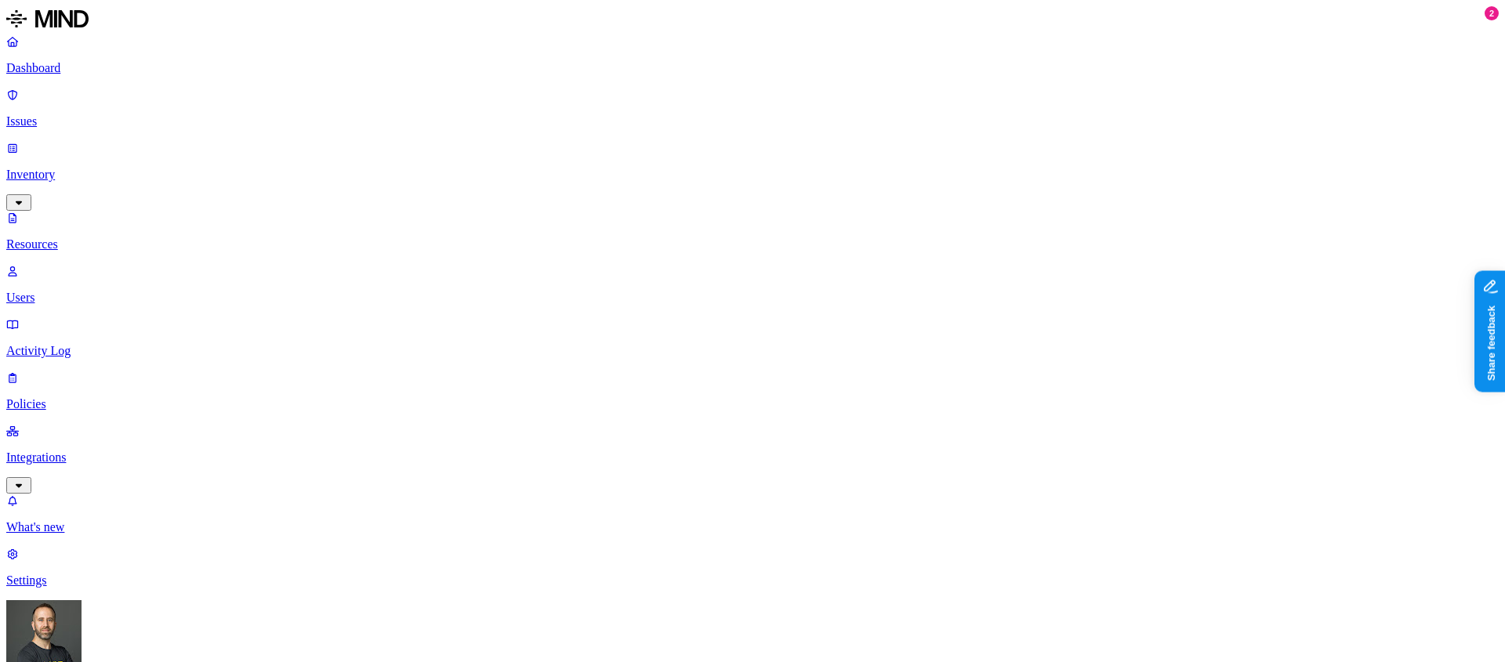
scroll to position [31, 0]
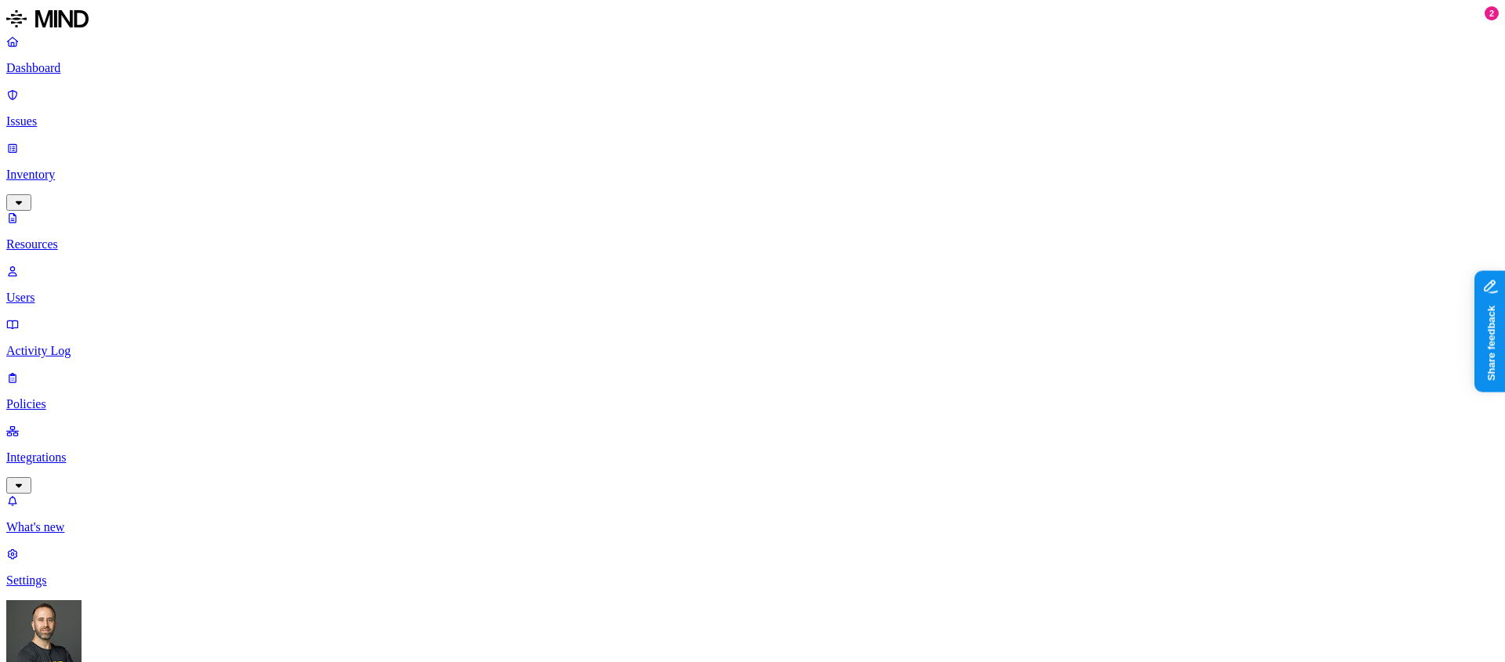
scroll to position [430, 0]
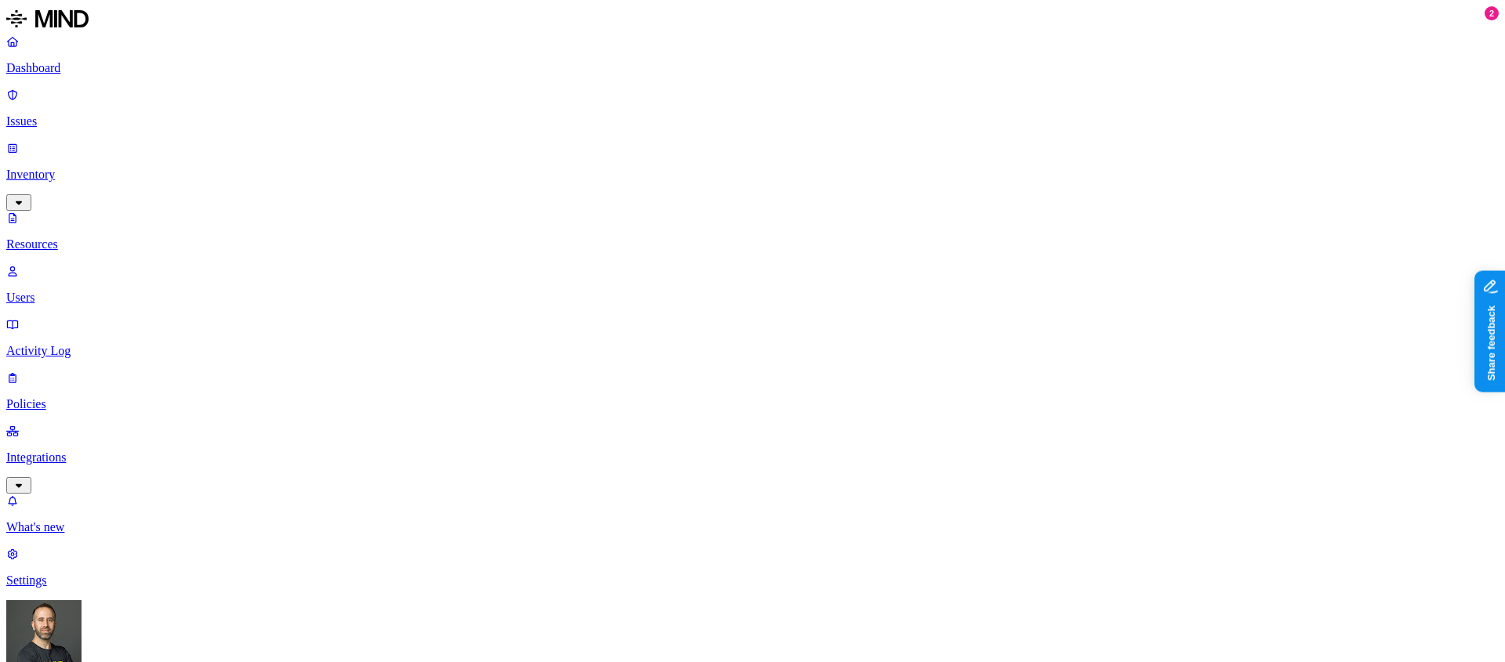
scroll to position [430, 0]
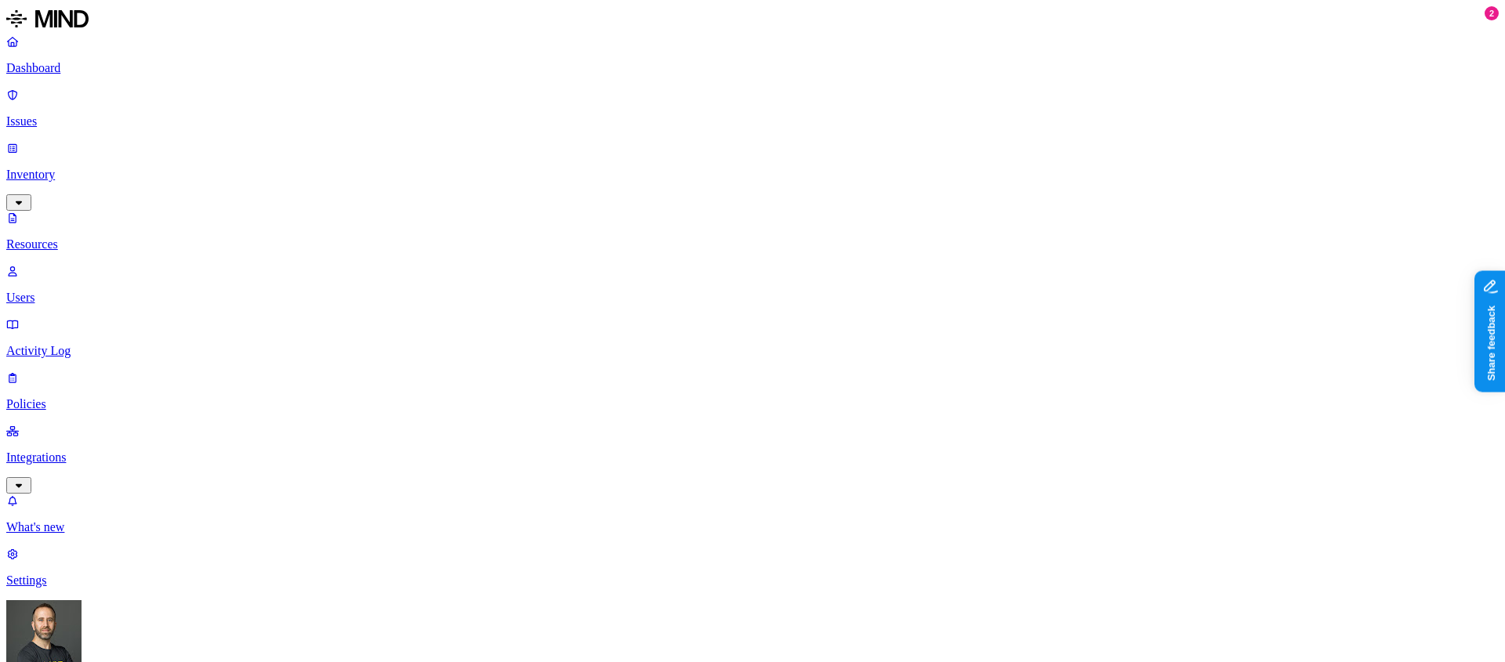
click at [113, 67] on p "Dashboard" at bounding box center [752, 68] width 1492 height 14
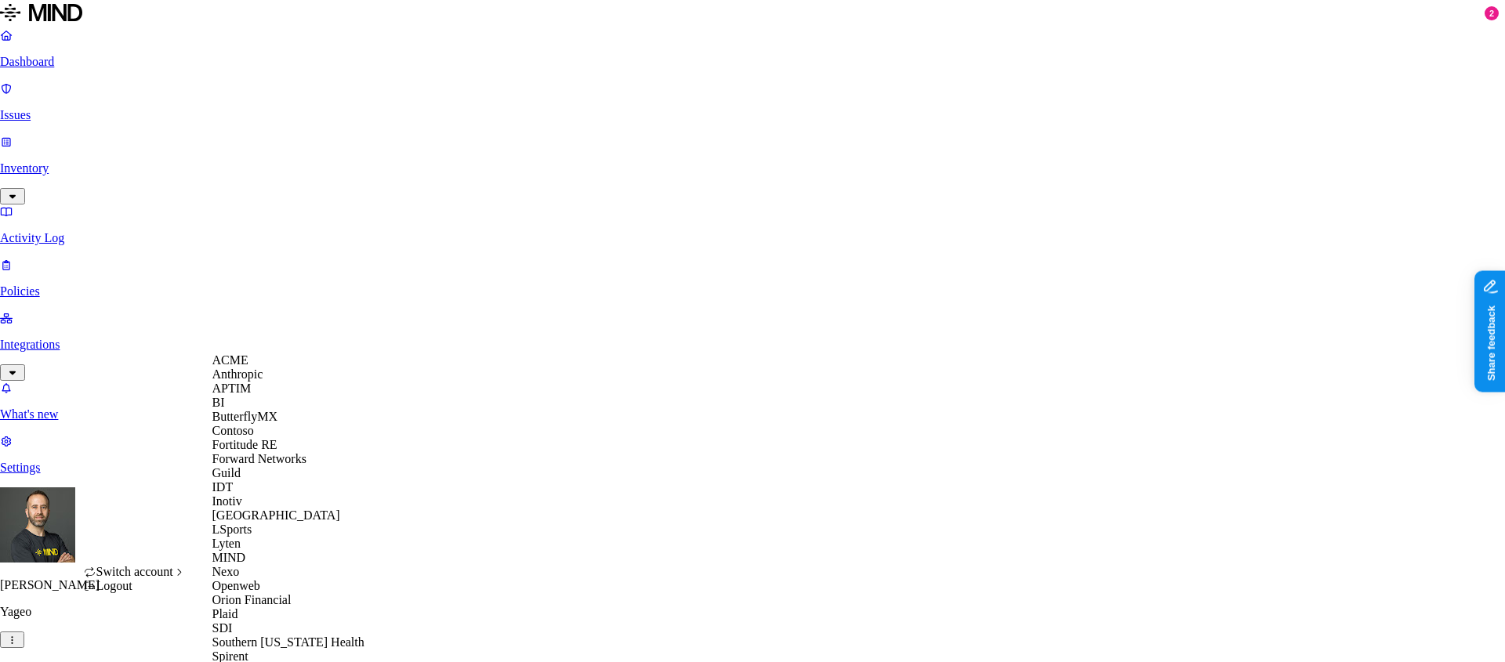
scroll to position [495, 0]
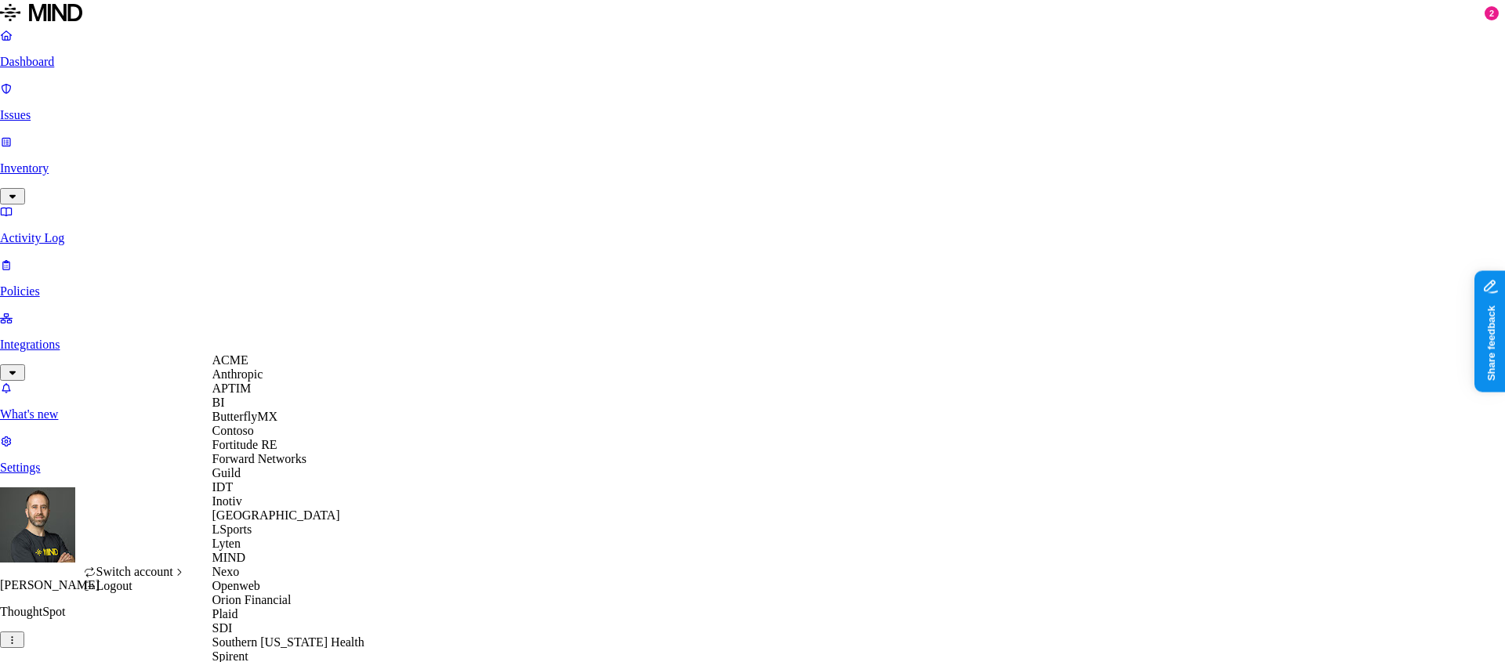
scroll to position [458, 0]
click at [270, 650] on div "Spirent" at bounding box center [288, 657] width 152 height 14
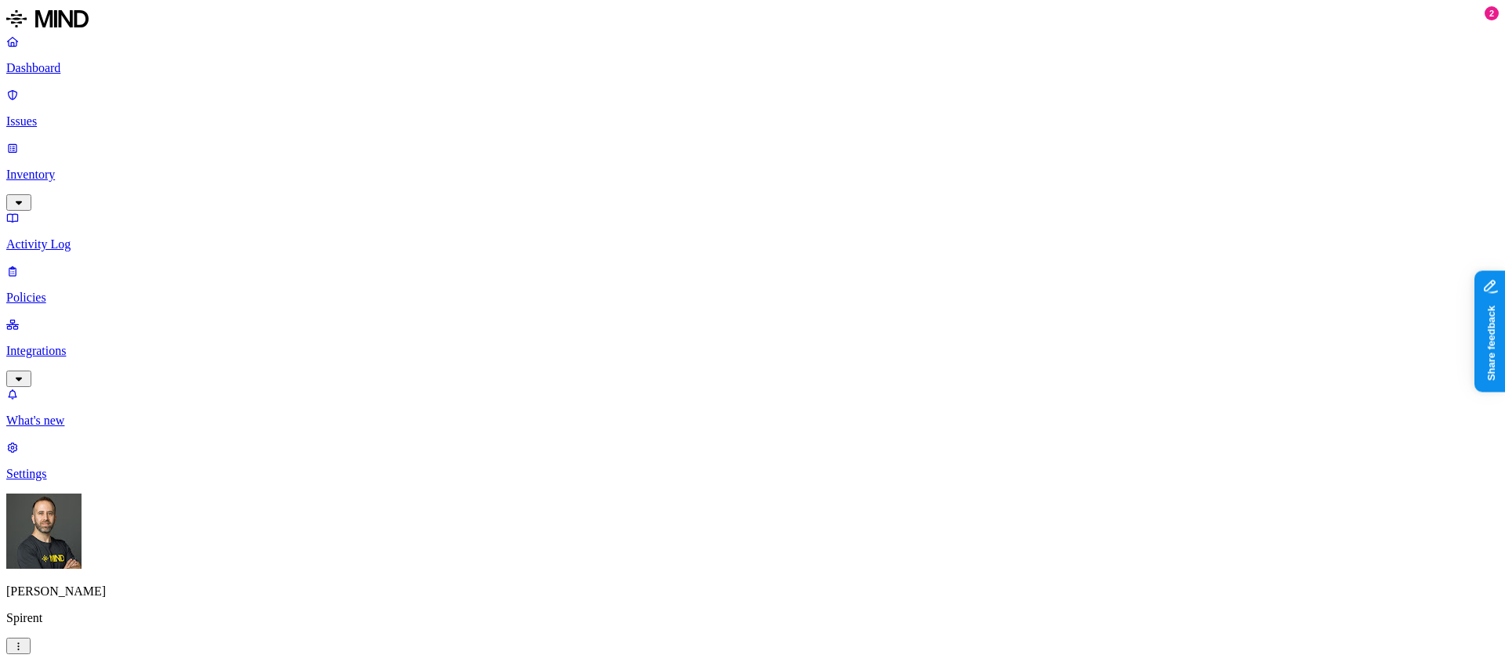
scroll to position [169, 0]
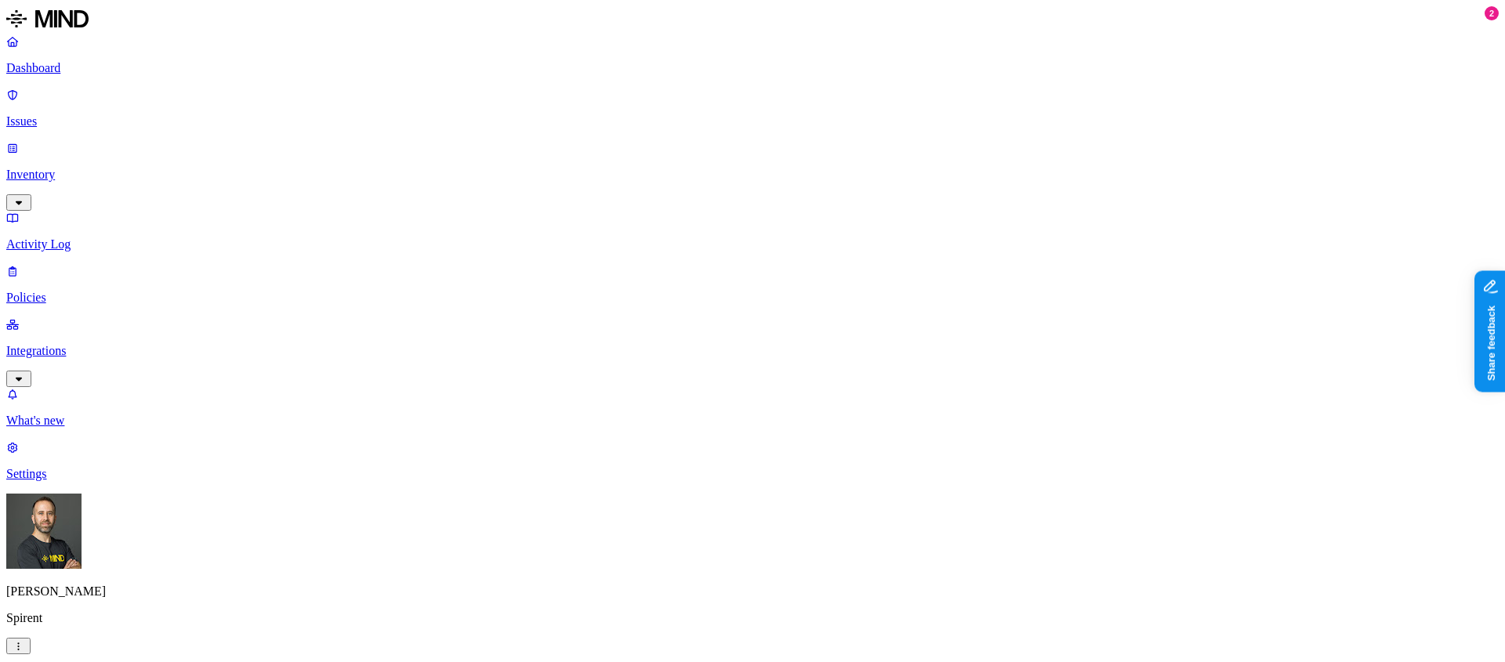
click at [82, 61] on p "Dashboard" at bounding box center [752, 68] width 1492 height 14
